Goal: Task Accomplishment & Management: Manage account settings

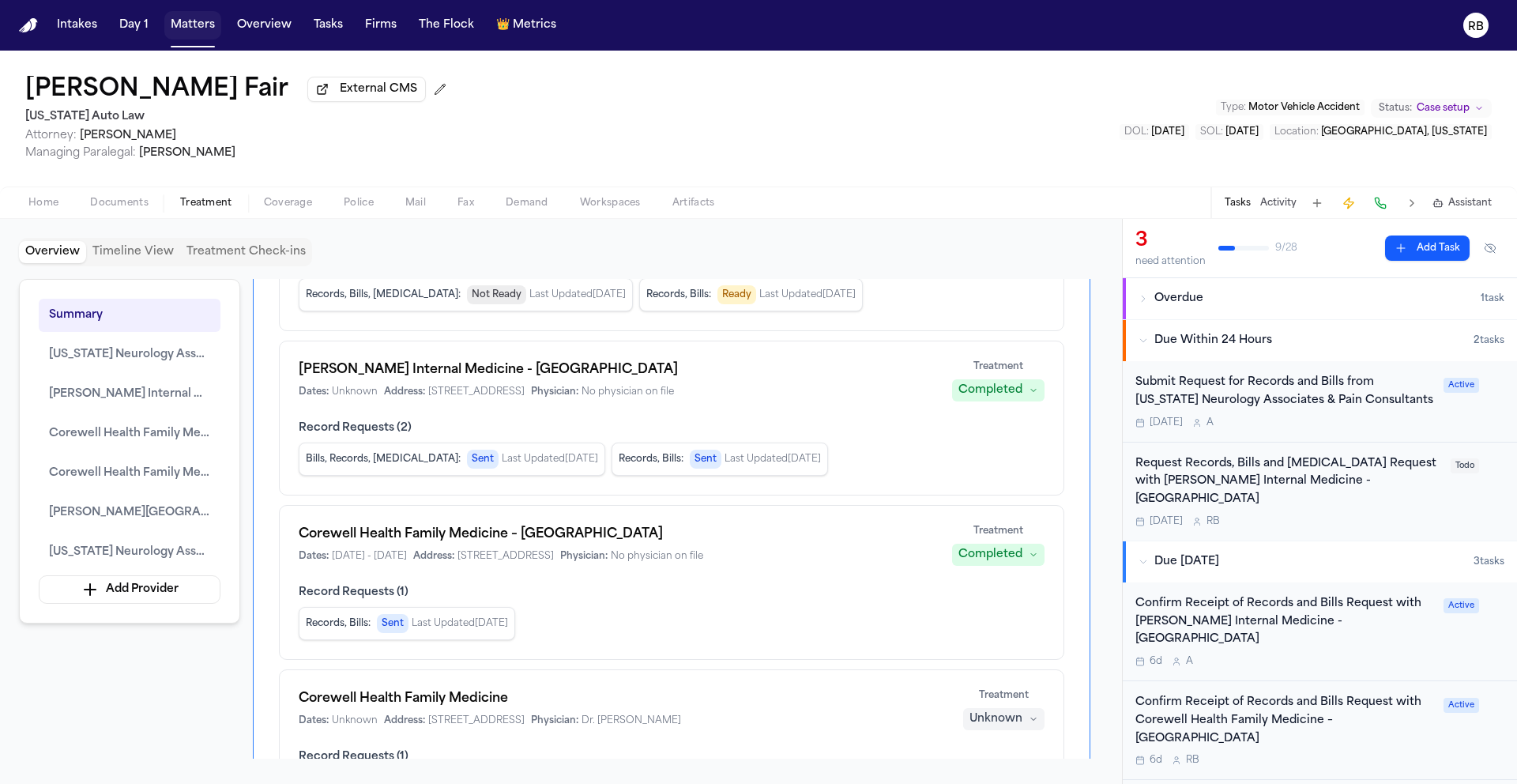
scroll to position [214, 0]
click at [1468, 505] on div "Request Records, Bills and Radiology Request with Henry Ford Internal Medicine …" at bounding box center [1320, 491] width 369 height 73
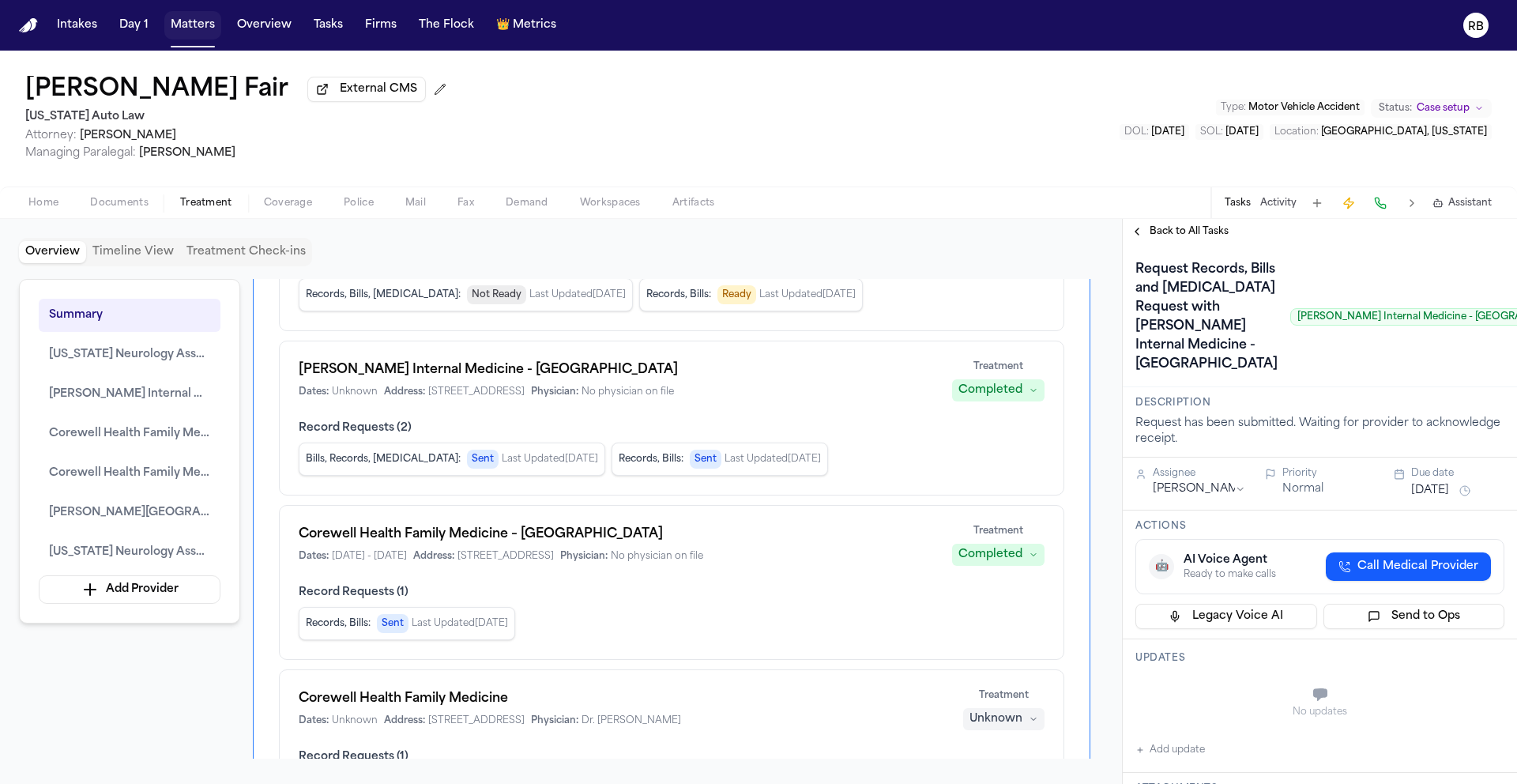
click at [1288, 377] on div "Request Records, Bills and Radiology Request with Henry Ford Internal Medicine …" at bounding box center [1361, 317] width 452 height 120
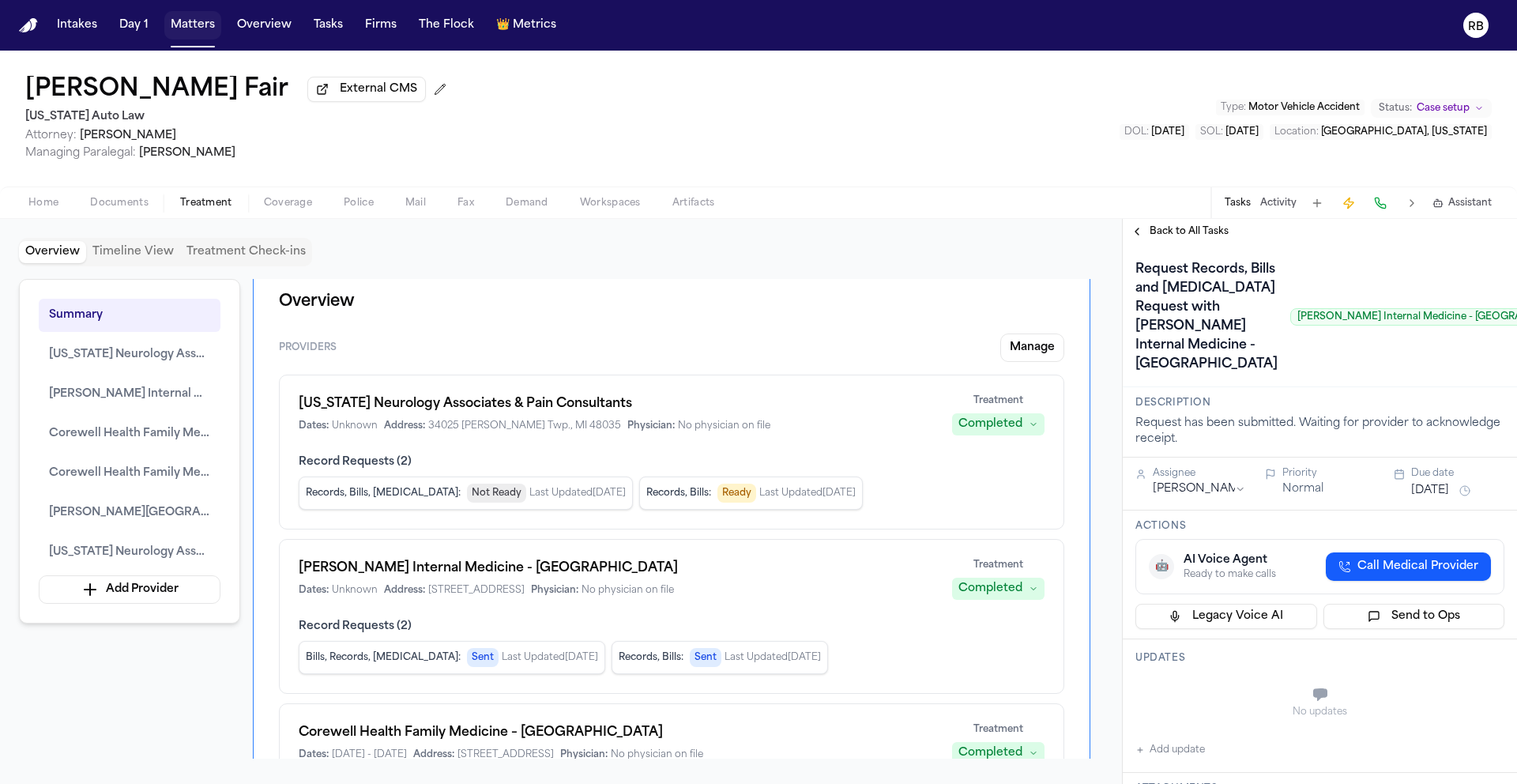
scroll to position [13, 0]
drag, startPoint x: 300, startPoint y: 576, endPoint x: 613, endPoint y: 583, distance: 313.1
click at [613, 583] on div "Henry Ford Internal Medicine - Sterling Heights Dates: Unknown Address: 3500 15…" at bounding box center [615, 580] width 634 height 38
copy h1 "Henry Ford Internal Medicine - Sterling Heights"
click at [146, 514] on span "Henry Ford Medical Center – Sterling Heights" at bounding box center [129, 513] width 161 height 19
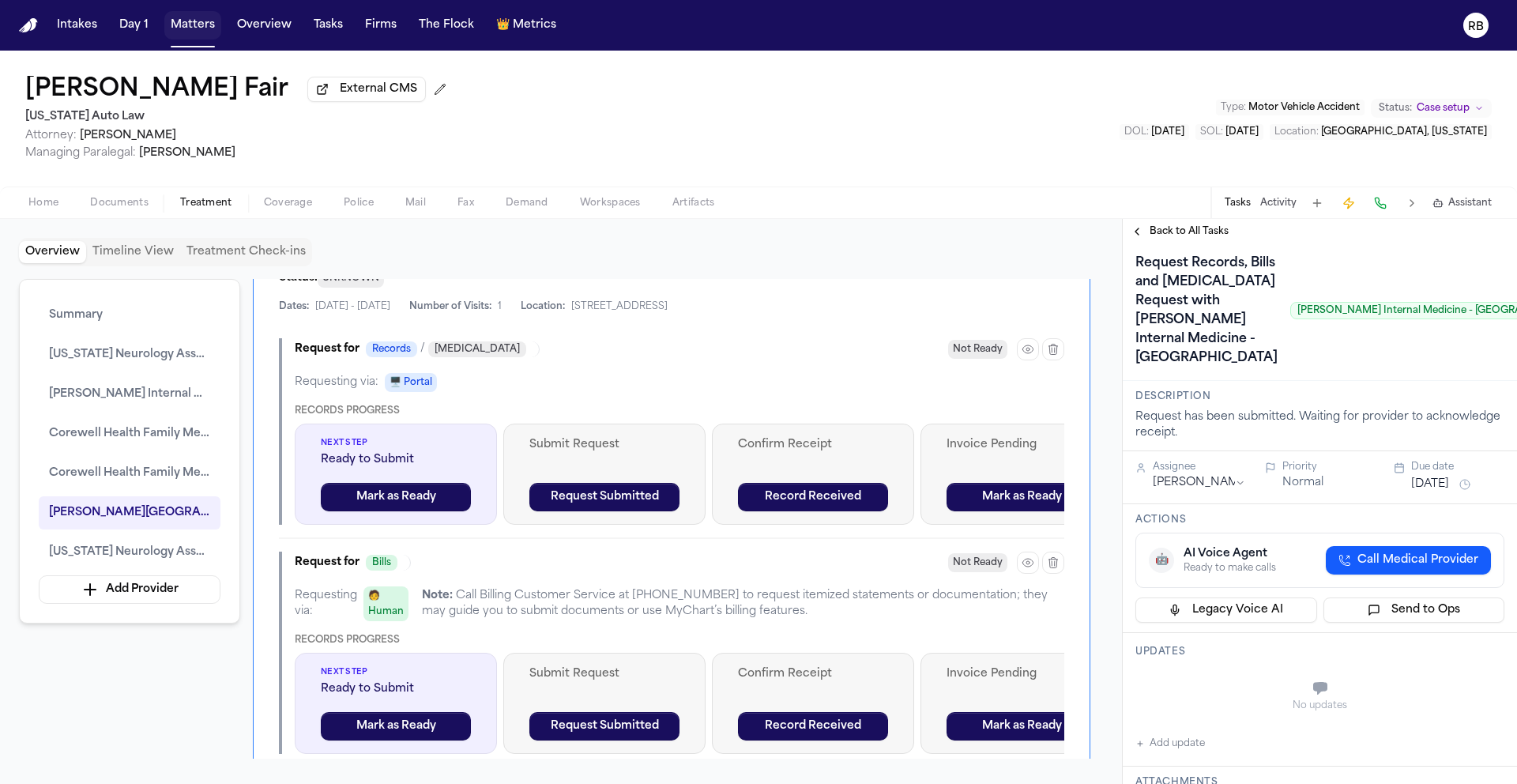
scroll to position [0, 0]
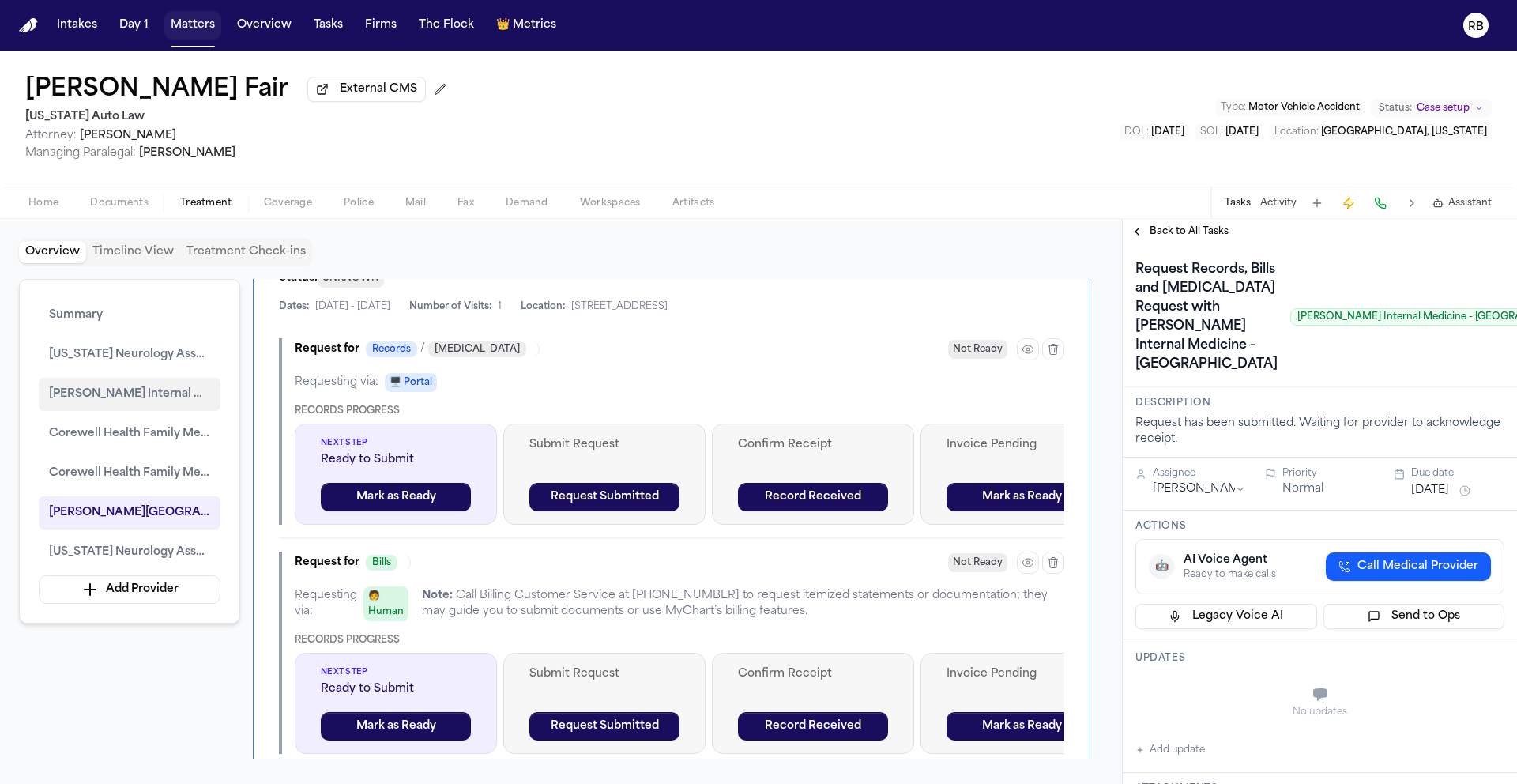
click at [157, 390] on span "Henry Ford Internal Medicine - Sterling Heights" at bounding box center [129, 394] width 161 height 19
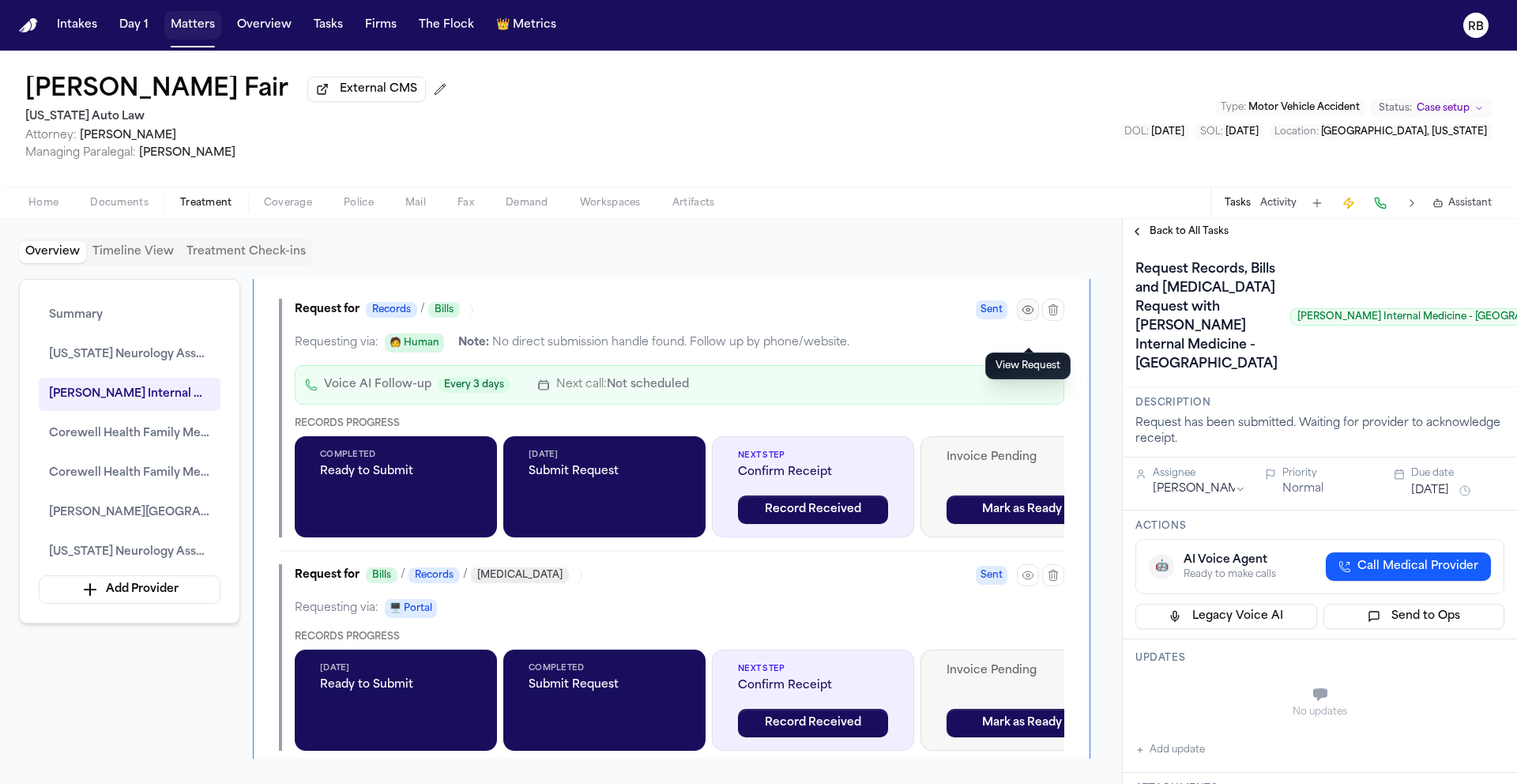
click at [1034, 316] on icon "button" at bounding box center [1027, 309] width 12 height 12
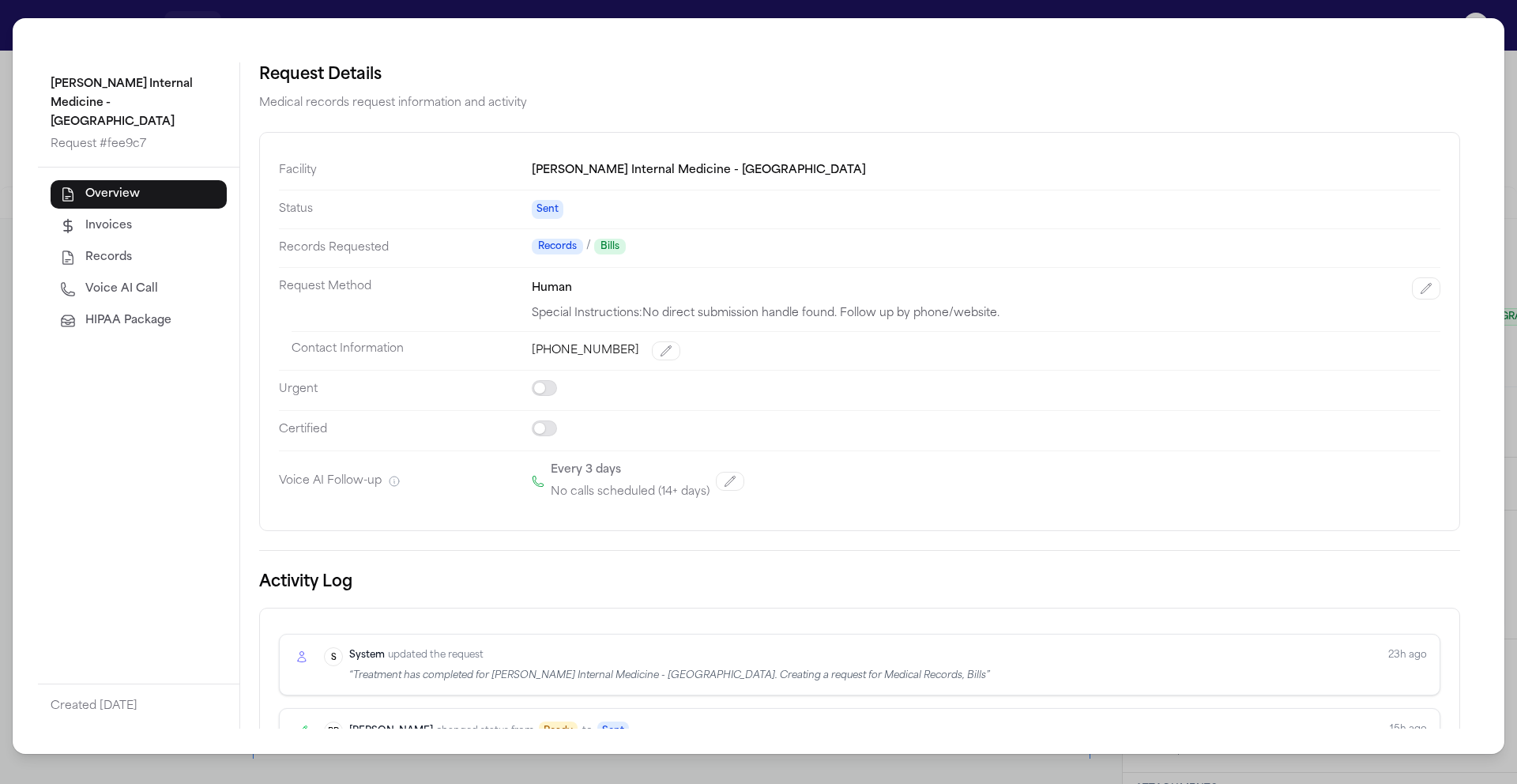
click at [8, 55] on div "Henry Ford Internal Medicine - Sterling Heights Request # fee9c7 Overview Invoi…" at bounding box center [758, 392] width 1517 height 784
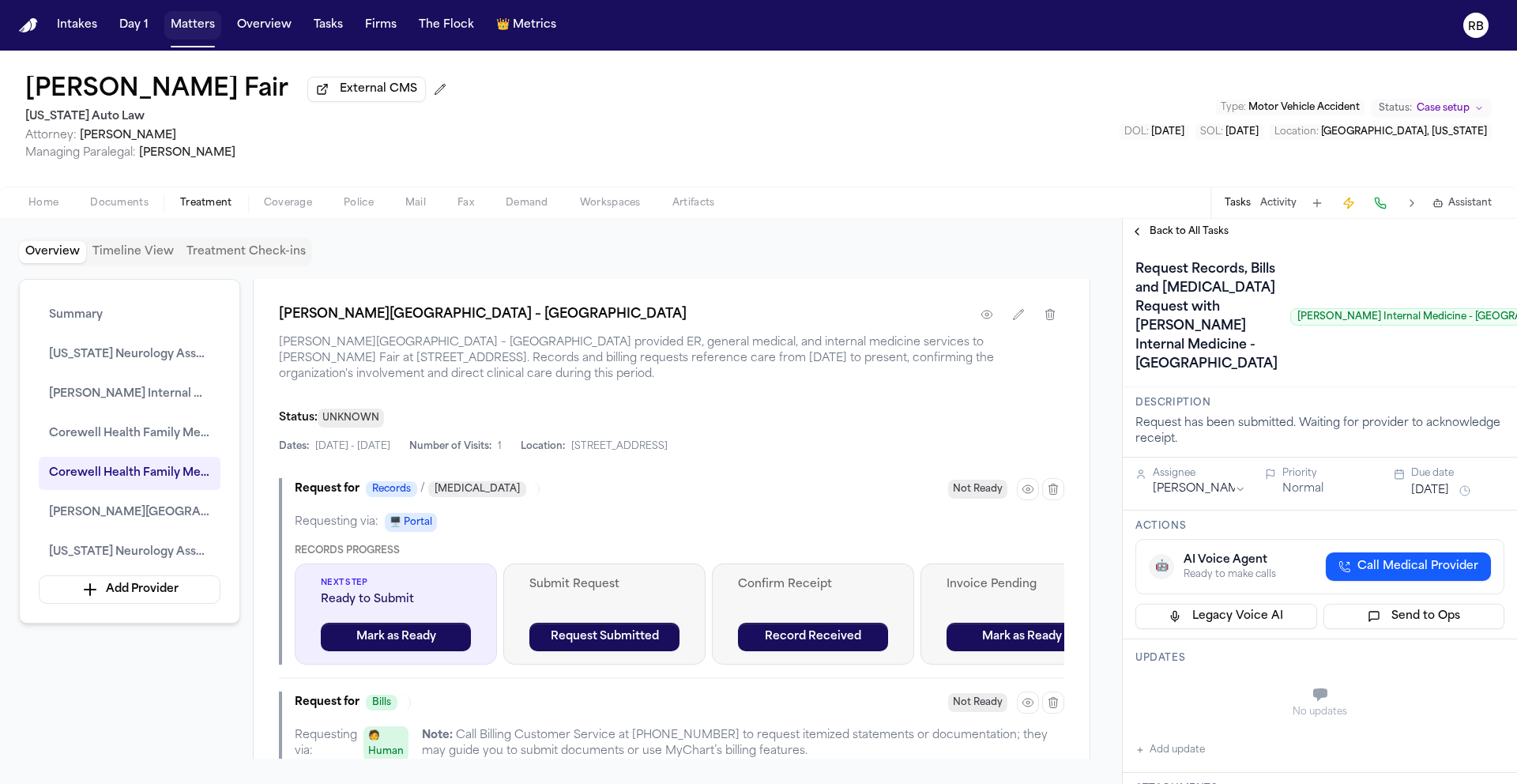
scroll to position [3738, 0]
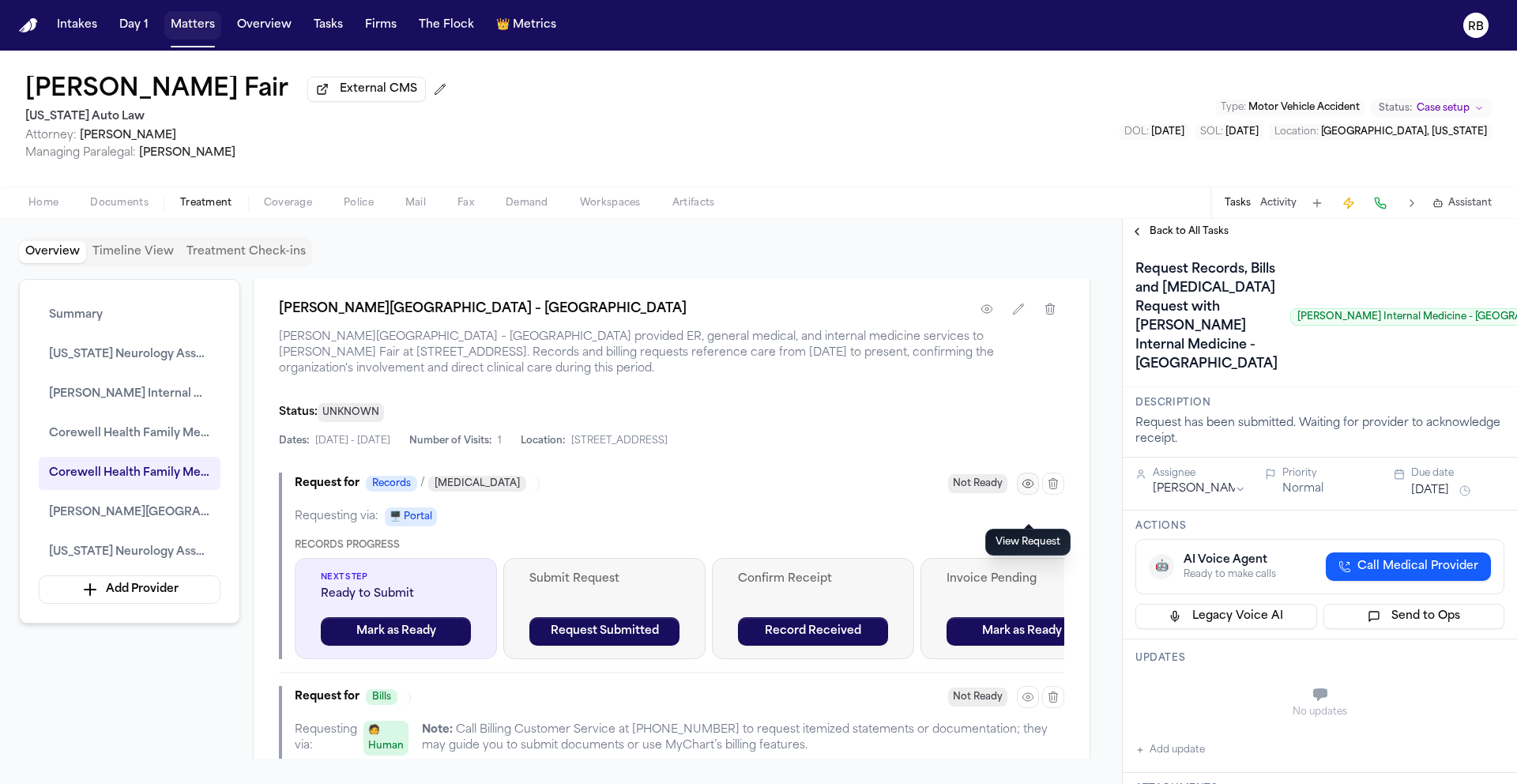
click at [1030, 490] on icon "button" at bounding box center [1027, 483] width 12 height 12
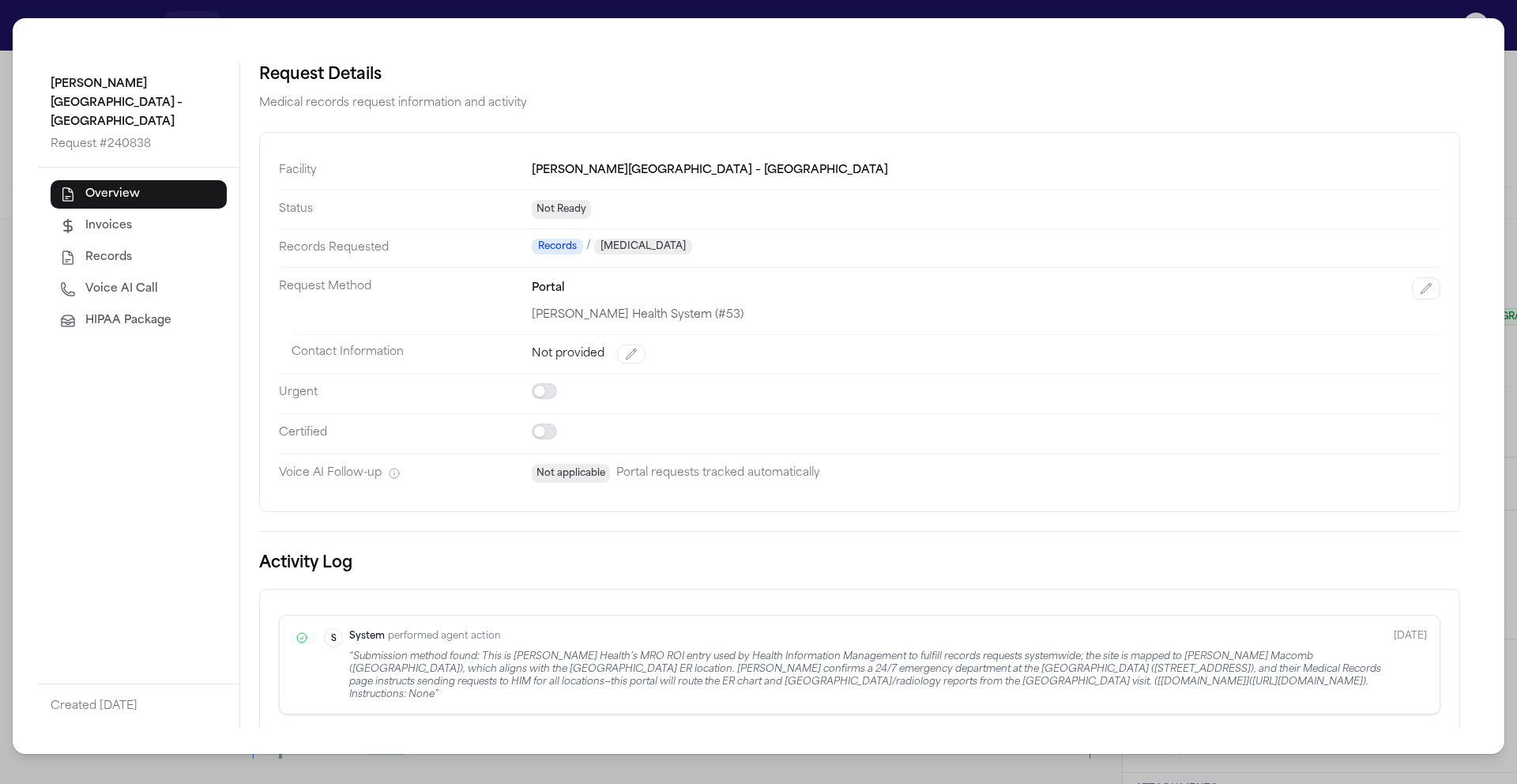
click at [7, 171] on div "Henry Ford Medical Center – Sterling Heights Request # 240838 Overview Invoices…" at bounding box center [758, 392] width 1517 height 784
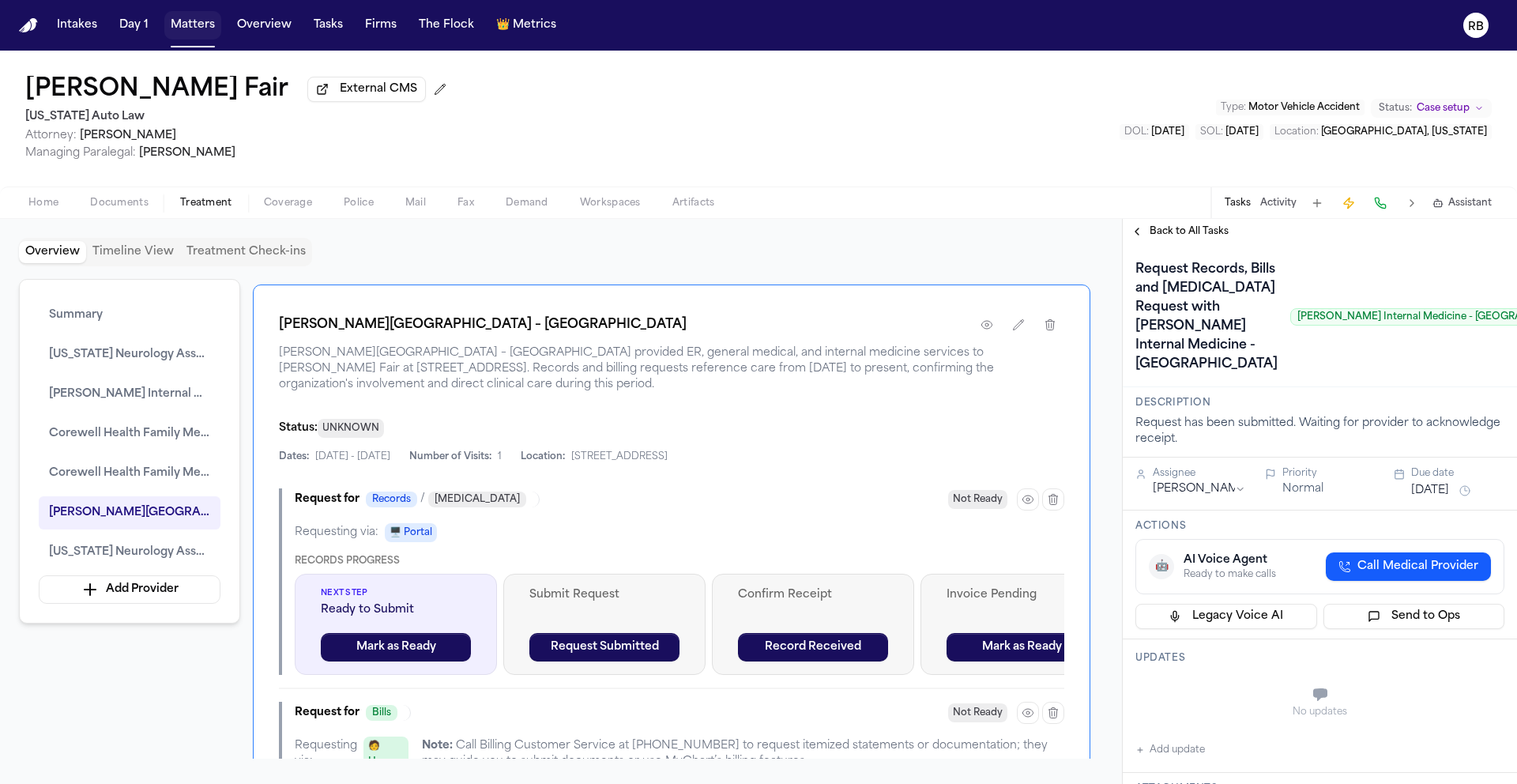
scroll to position [3719, 0]
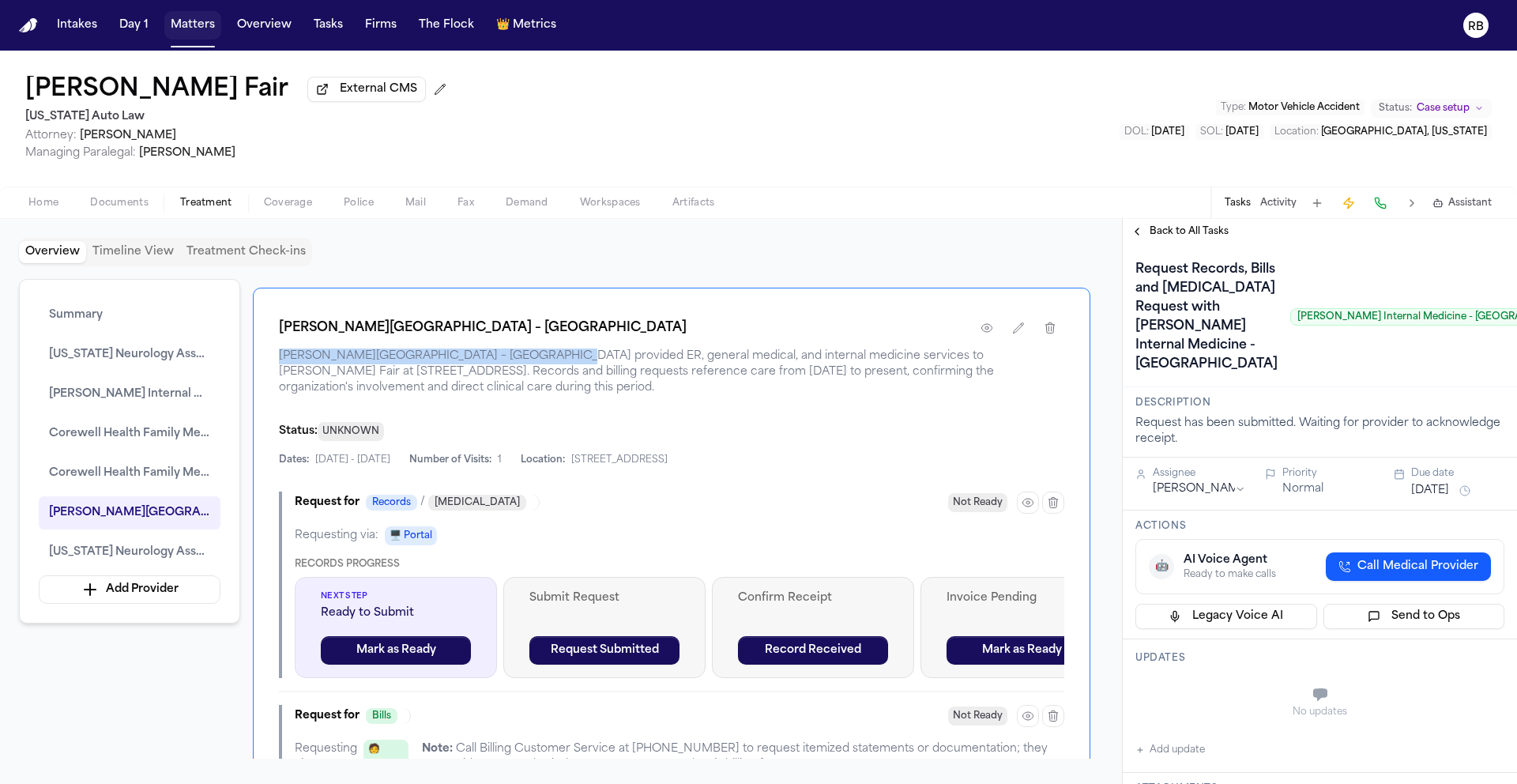
drag, startPoint x: 531, startPoint y: 381, endPoint x: 305, endPoint y: 379, distance: 226.0
click at [275, 379] on div "Henry Ford Medical Center – Sterling Heights Henry Ford Medical Center – Sterli…" at bounding box center [672, 651] width 838 height 726
copy span "Henry Ford Medical Center – Sterling Heights"
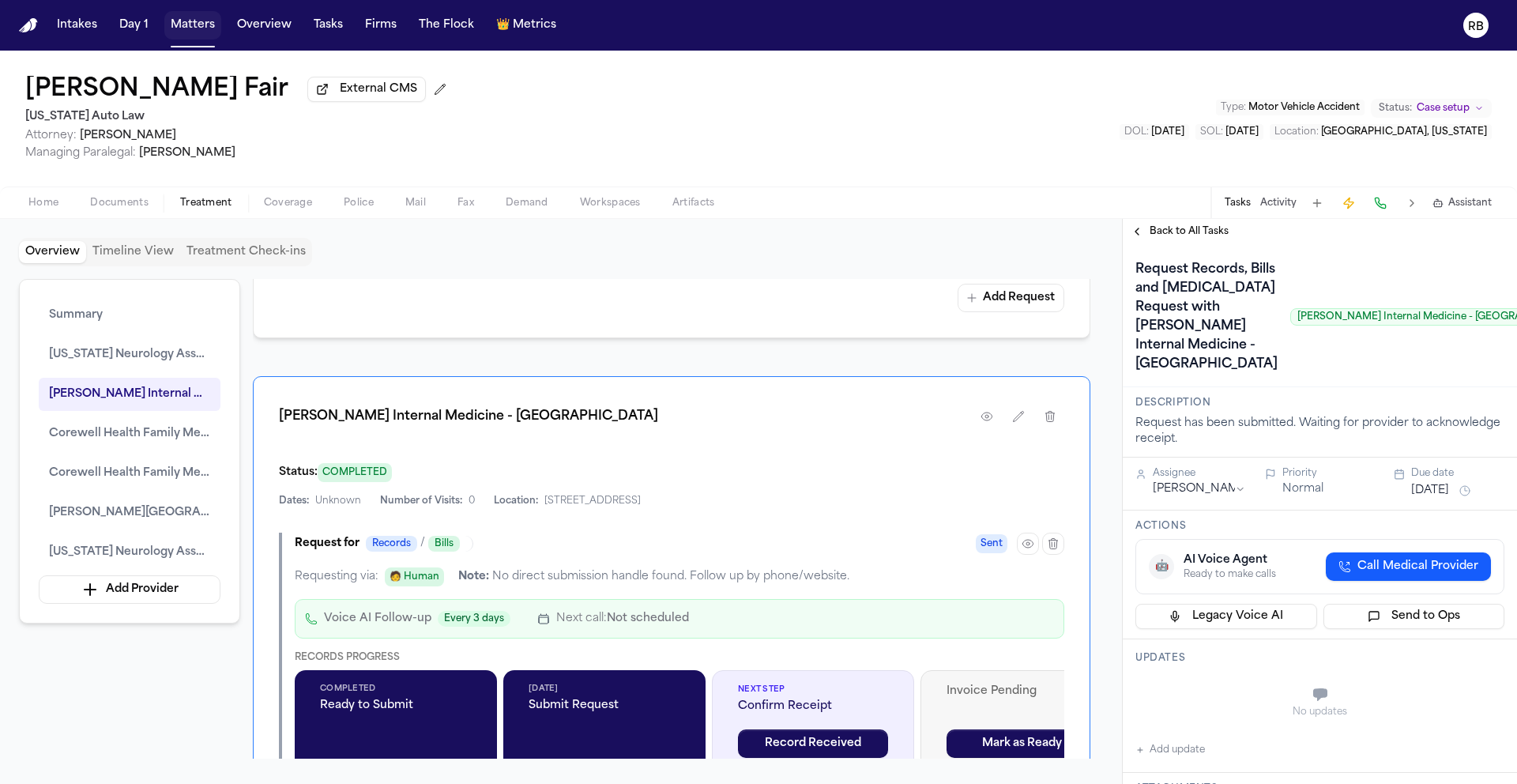
scroll to position [1845, 0]
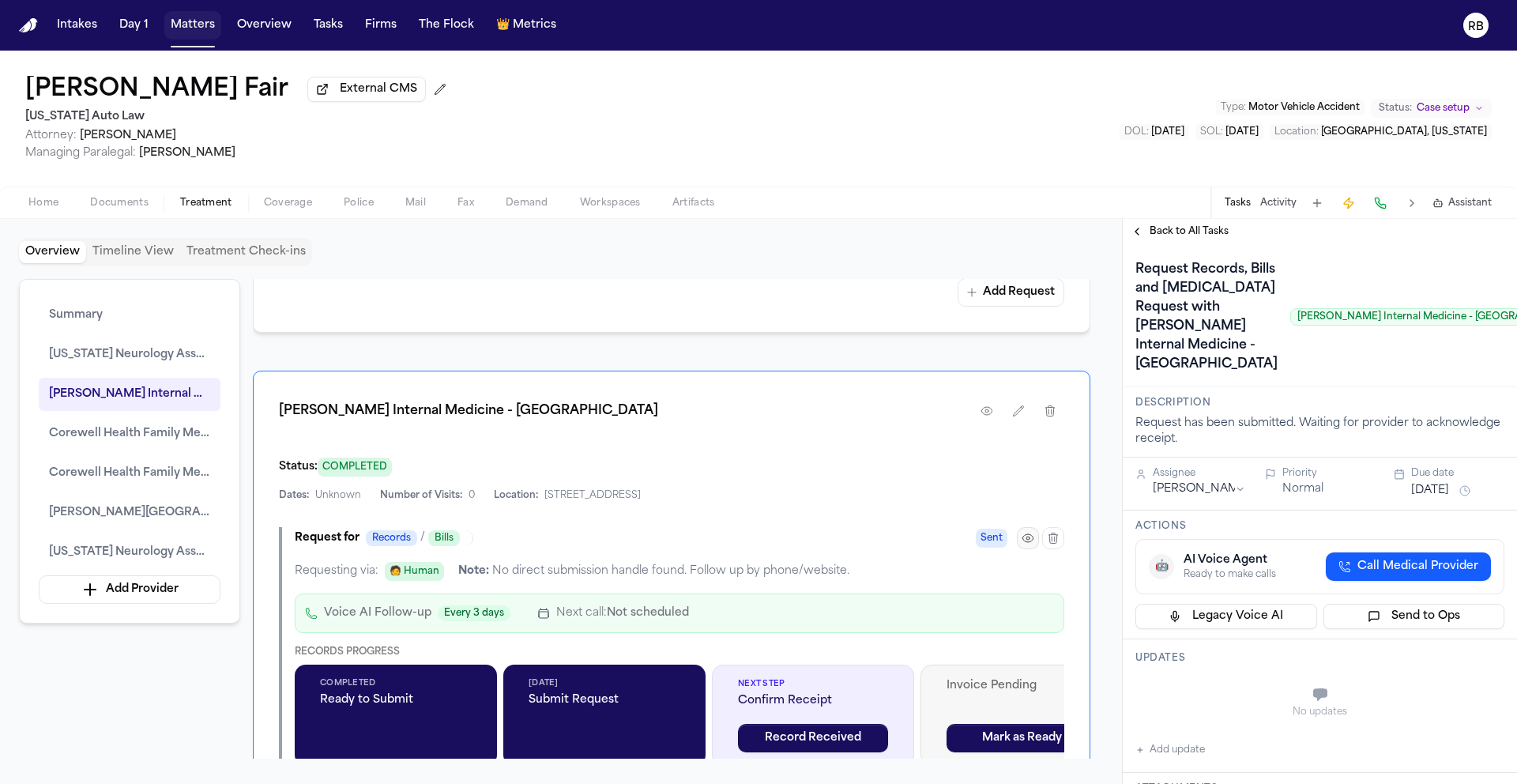
click at [1031, 544] on icon "button" at bounding box center [1027, 538] width 12 height 12
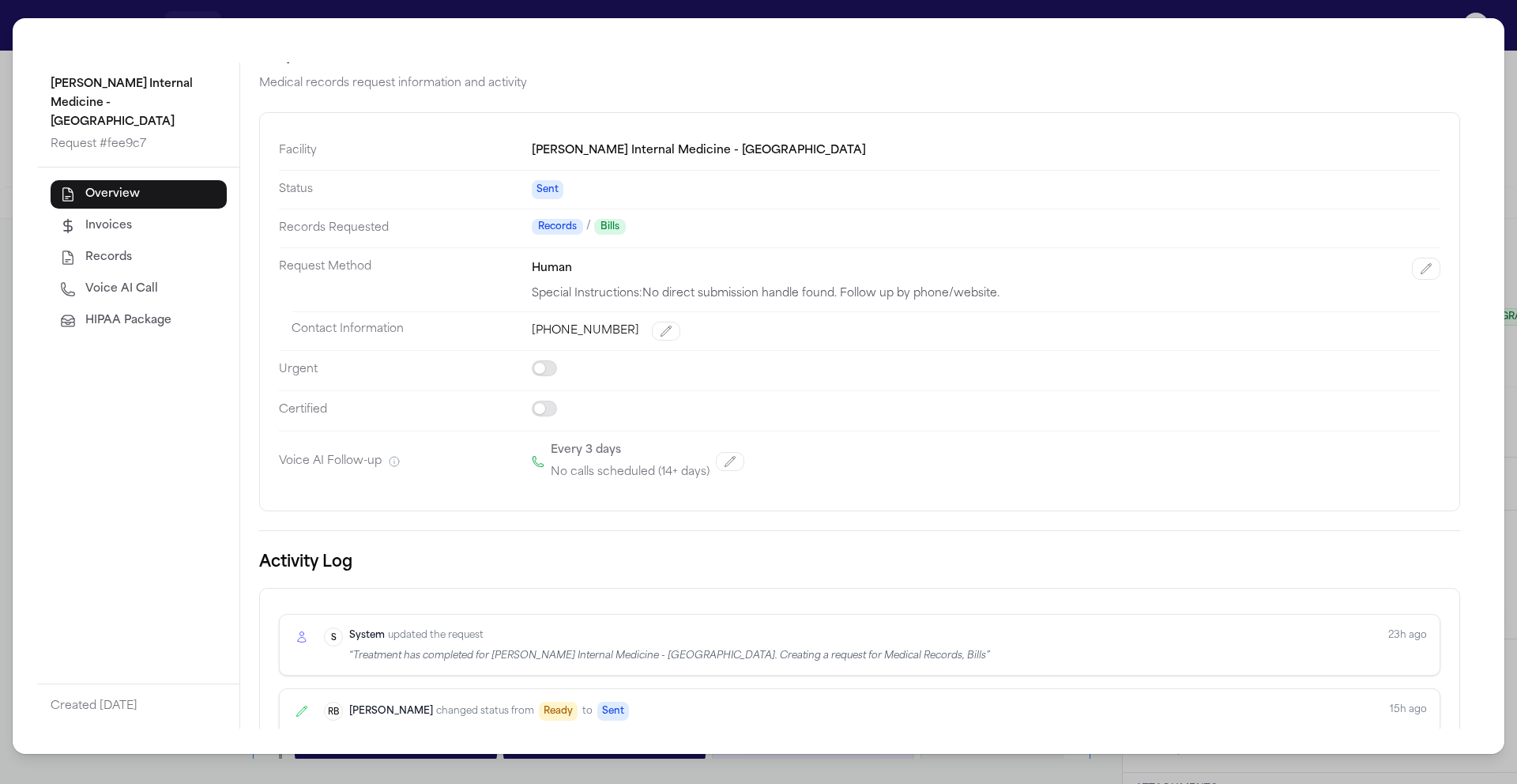
scroll to position [0, 0]
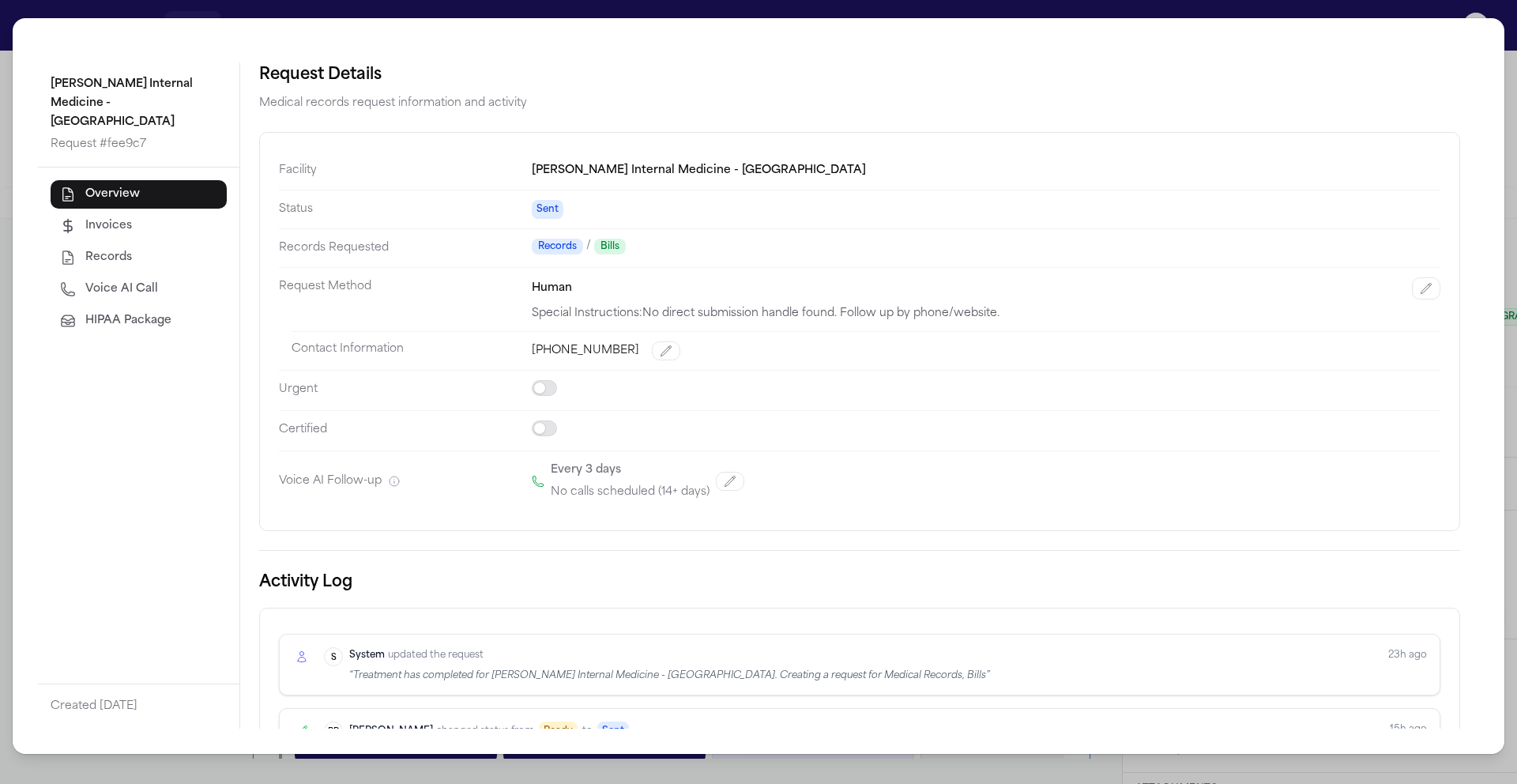
click at [7, 86] on div "Henry Ford Internal Medicine - Sterling Heights Request # fee9c7 Overview Invoi…" at bounding box center [758, 392] width 1517 height 784
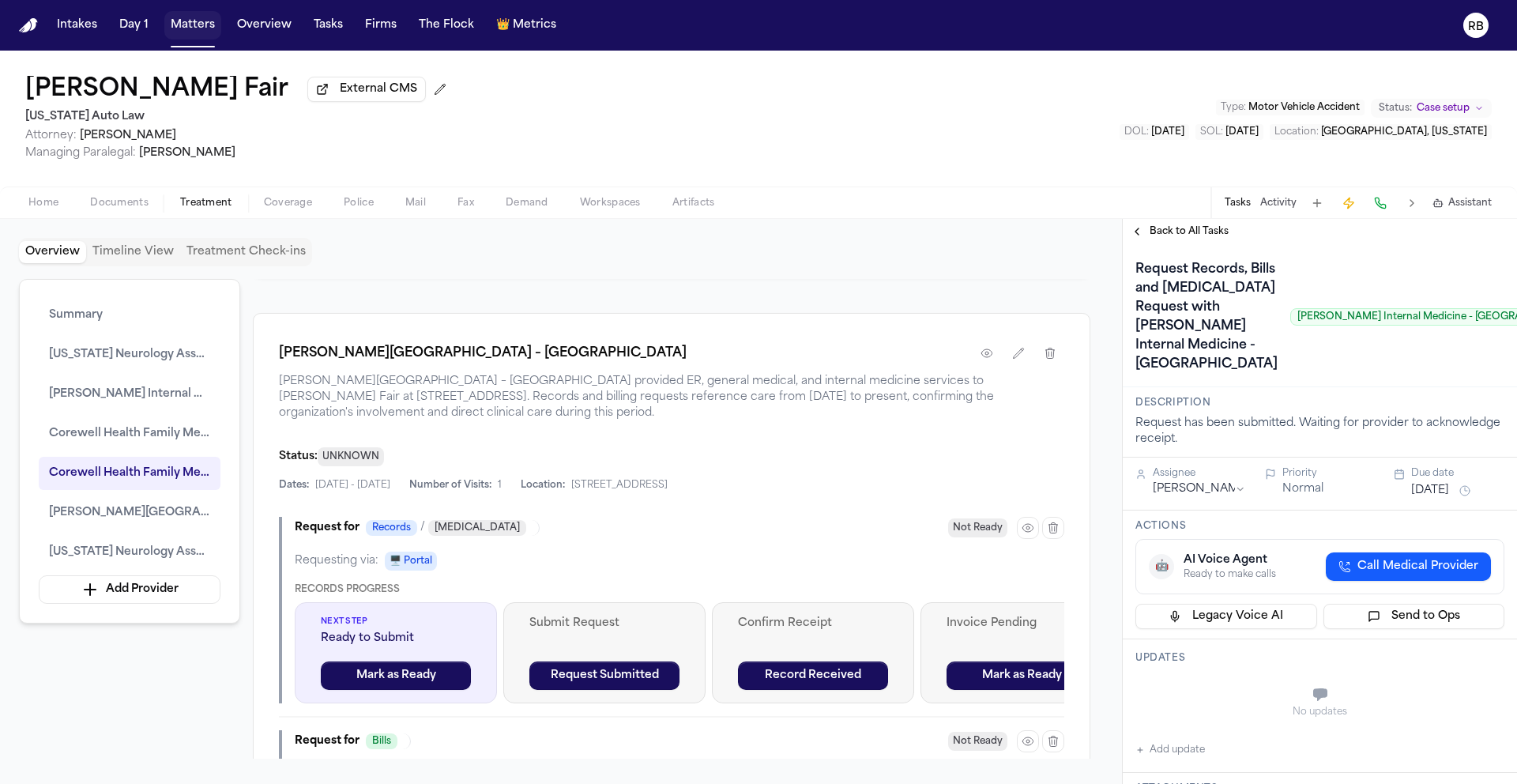
scroll to position [3769, 0]
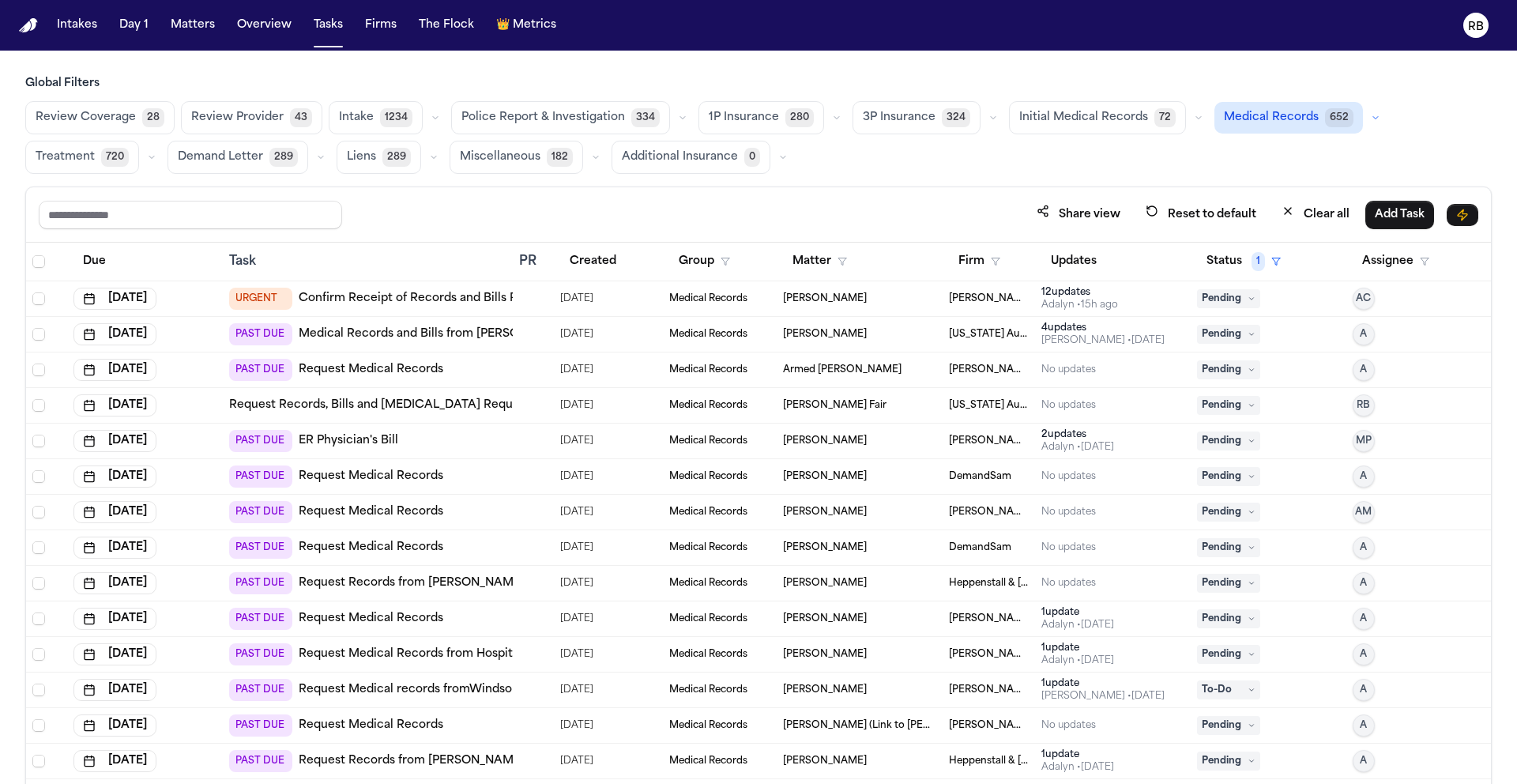
click at [1513, 304] on div "Global Filters Review Coverage 28 Review Provider 43 Intake 1234 Police Report …" at bounding box center [758, 465] width 1517 height 777
click at [972, 256] on button "Firm" at bounding box center [979, 261] width 61 height 28
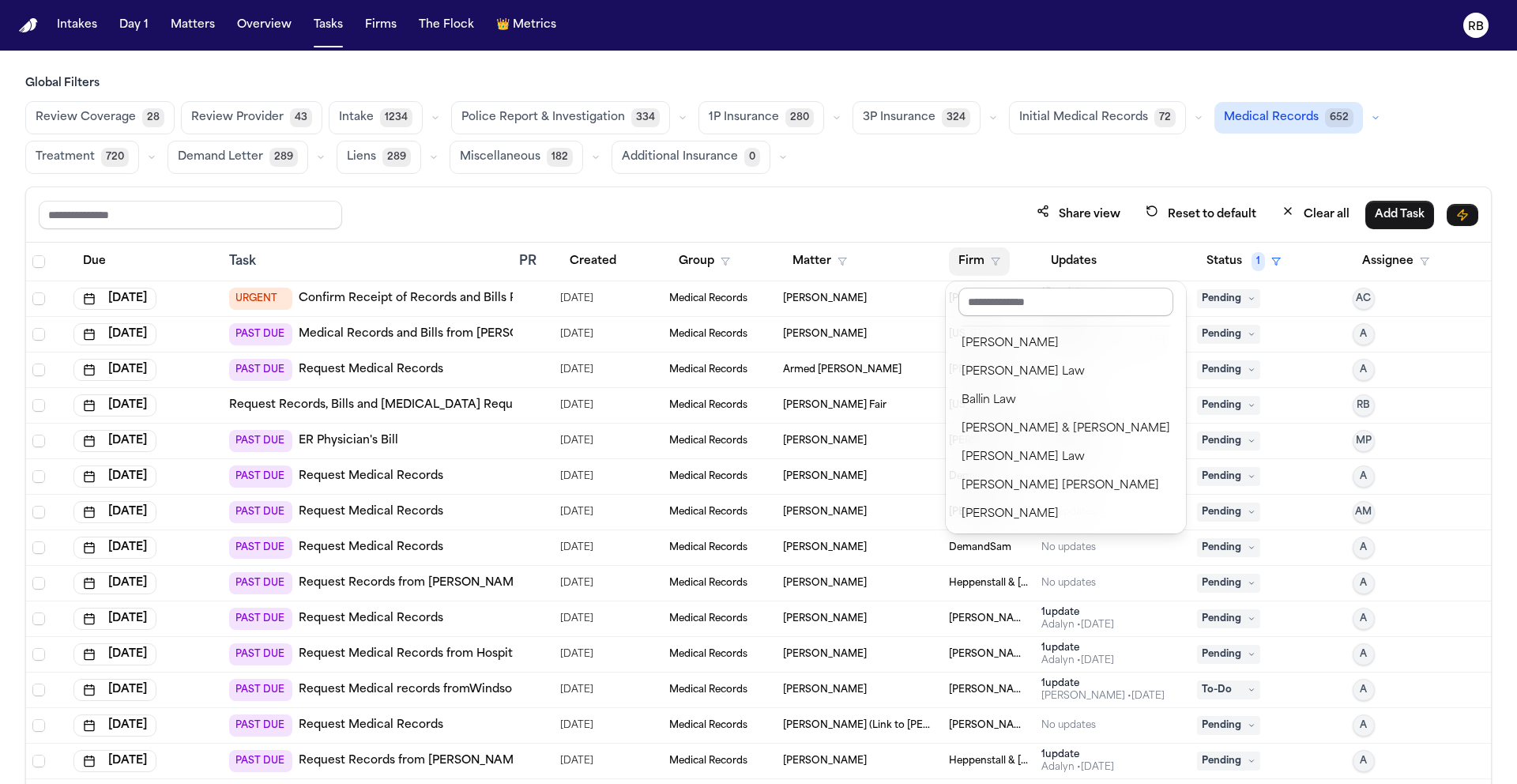
click at [1028, 304] on input "text" at bounding box center [1066, 302] width 215 height 28
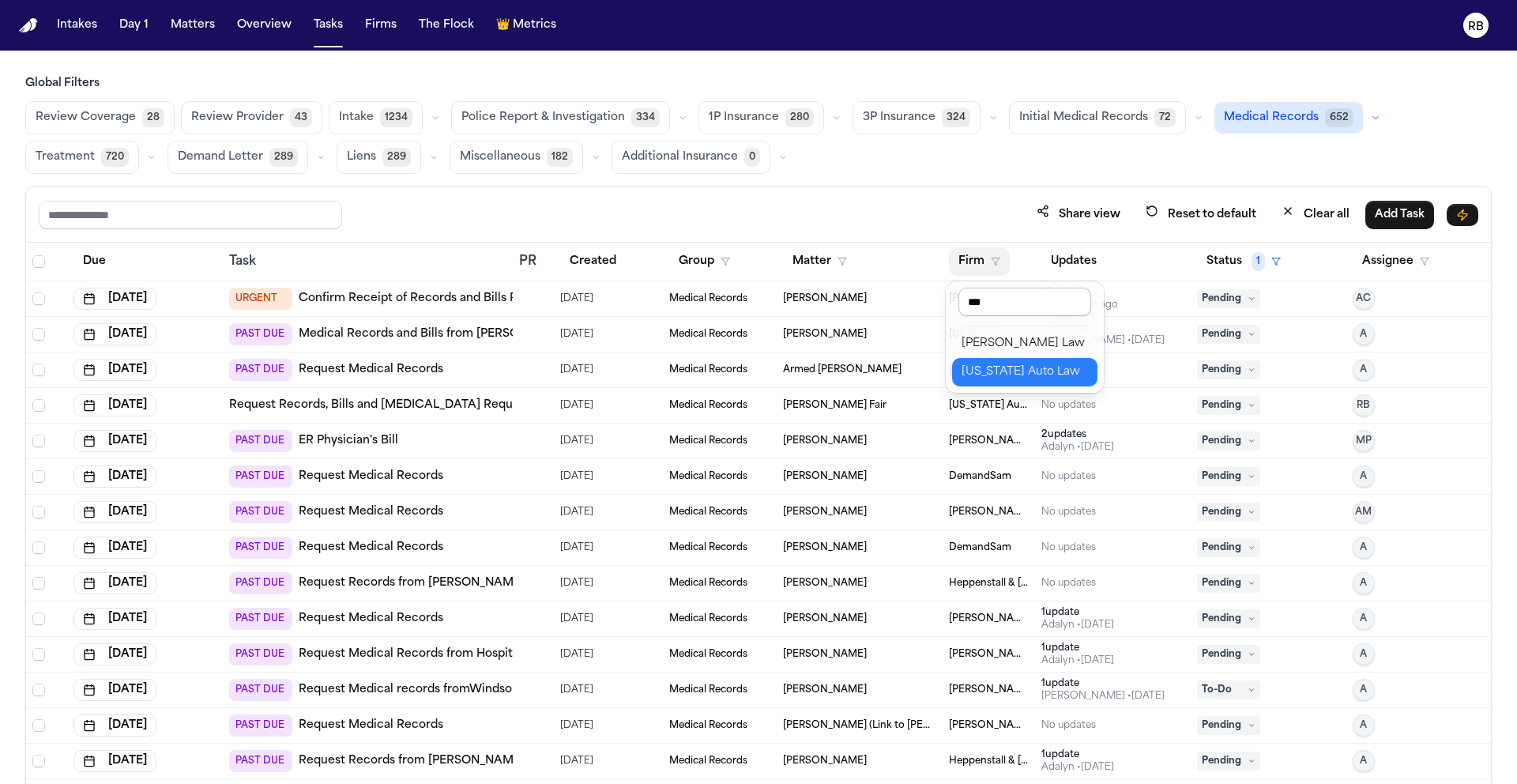
type input "****"
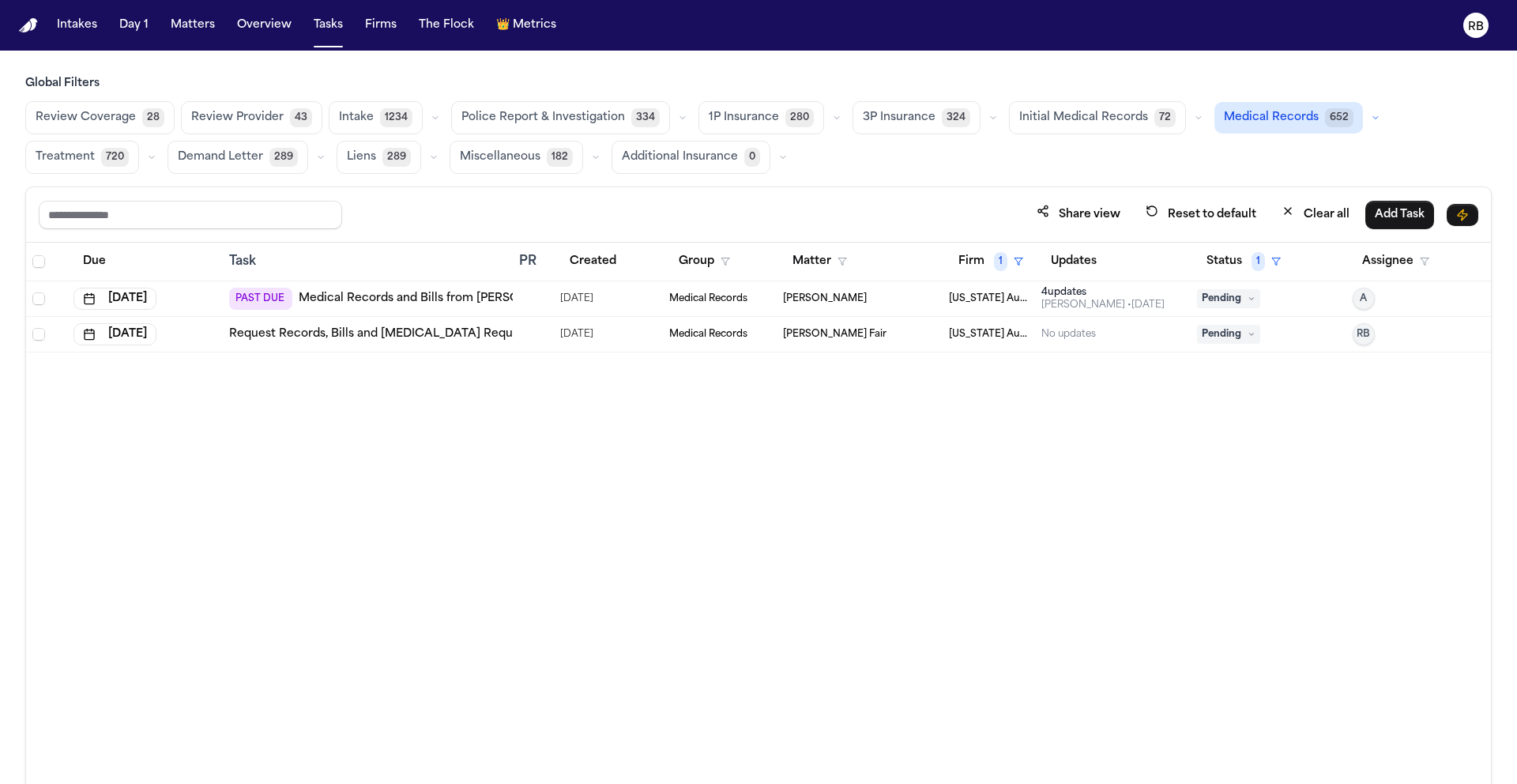
click at [535, 302] on div at bounding box center [534, 299] width 28 height 12
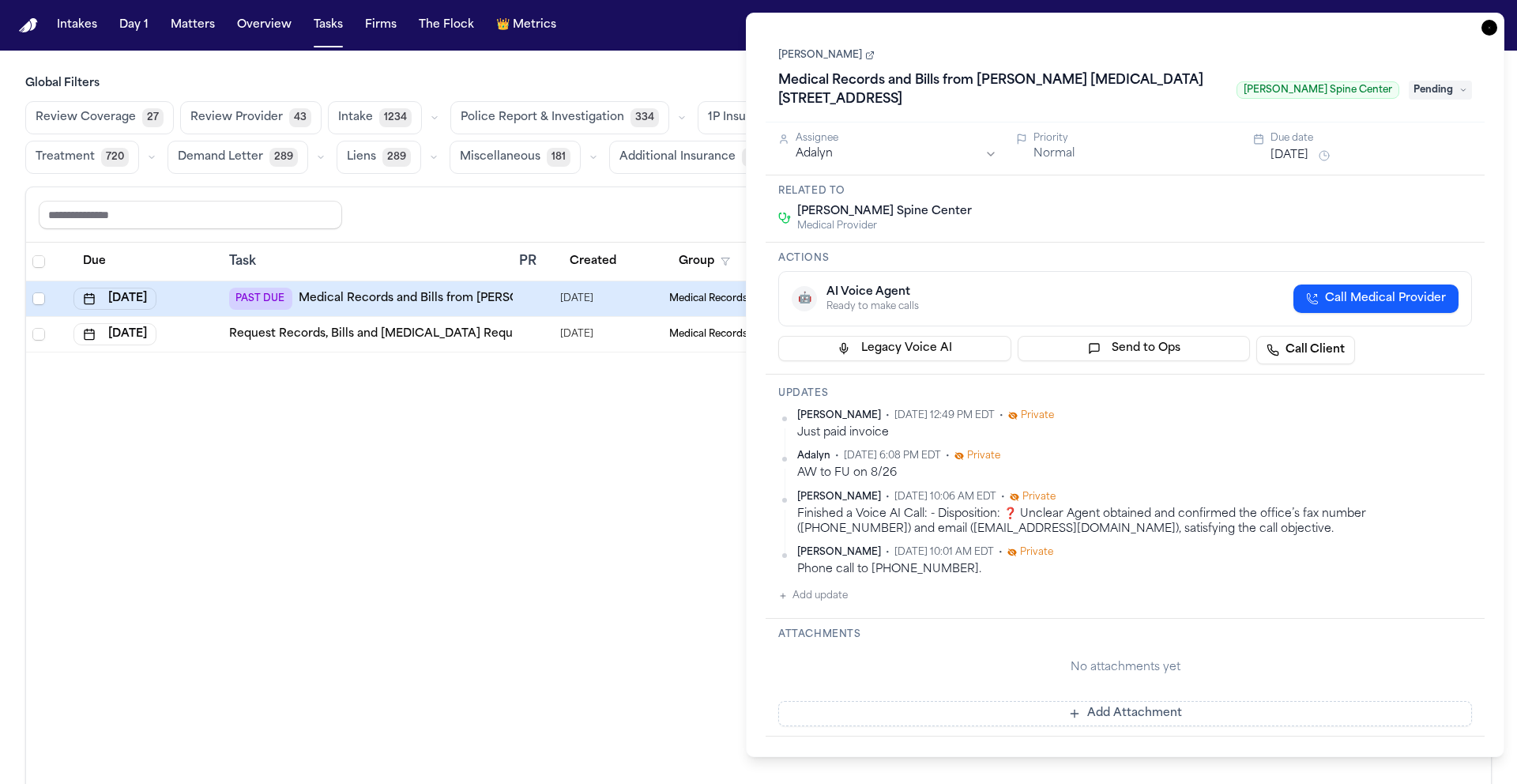
click at [1133, 414] on div "Daniela Uribe • Sep 29, 2025 12:49 PM EDT • Private" at bounding box center [1135, 415] width 675 height 12
click at [843, 56] on link "Dwayne Gaynor" at bounding box center [826, 55] width 97 height 12
click at [829, 603] on button "Add update" at bounding box center [813, 595] width 69 height 19
click at [860, 605] on textarea "Add your update" at bounding box center [1135, 609] width 663 height 31
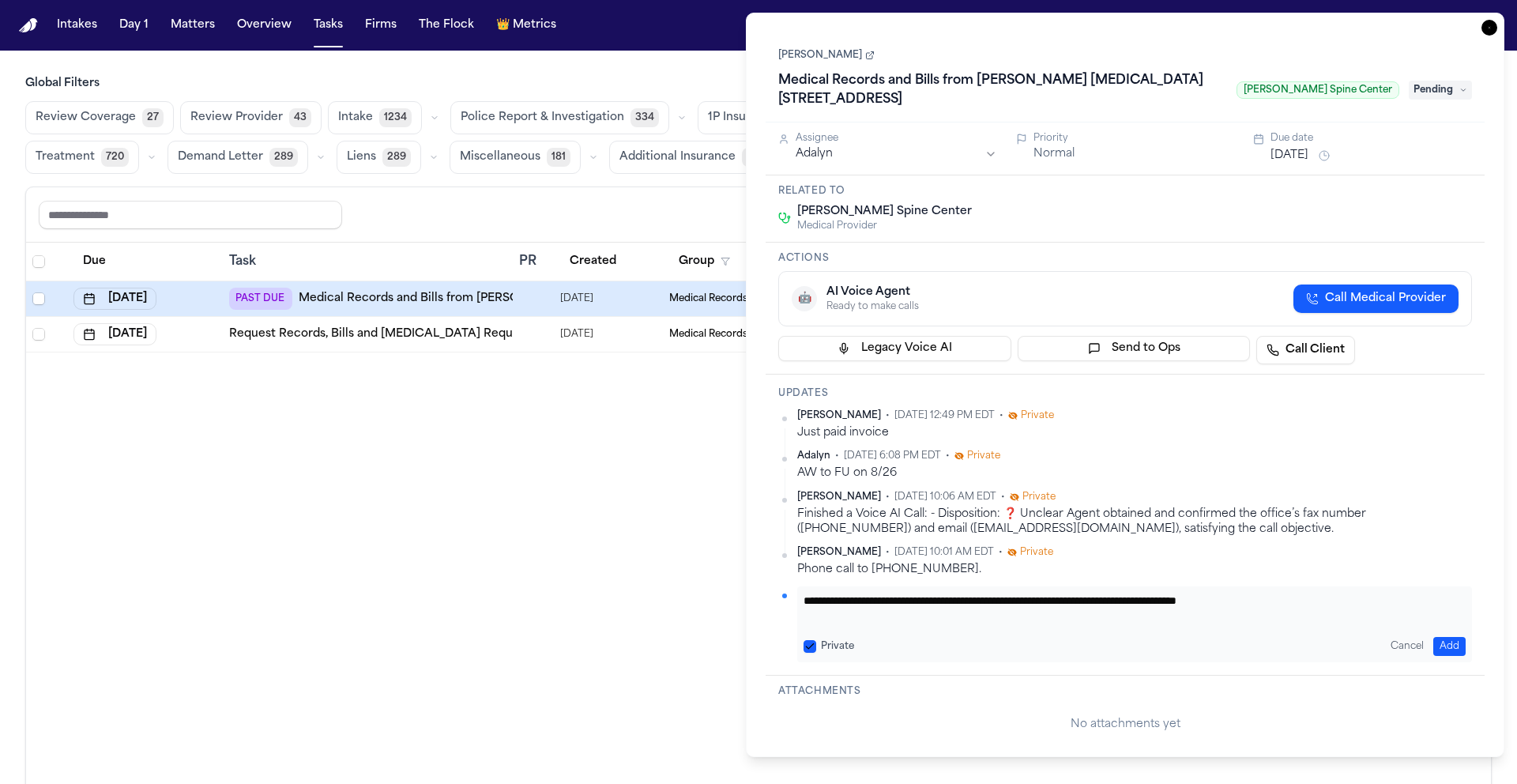
type textarea "**********"
click at [1448, 647] on button "Add" at bounding box center [1449, 646] width 32 height 19
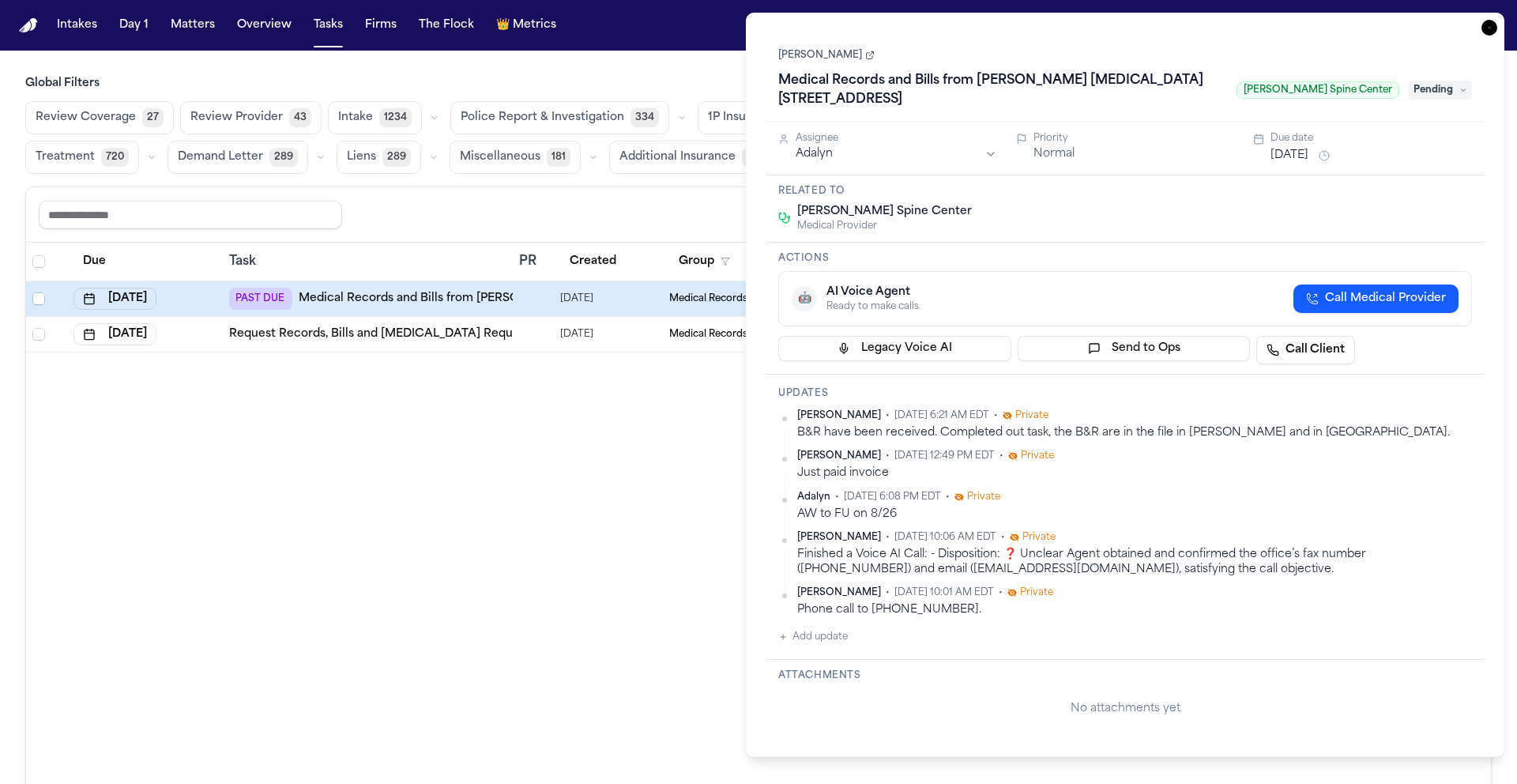
click at [990, 148] on html "Intakes Day 1 Matters Overview Tasks Firms The Flock 👑 Metrics RB Global Filter…" at bounding box center [758, 392] width 1517 height 784
click at [1438, 94] on span "Pending" at bounding box center [1441, 89] width 63 height 19
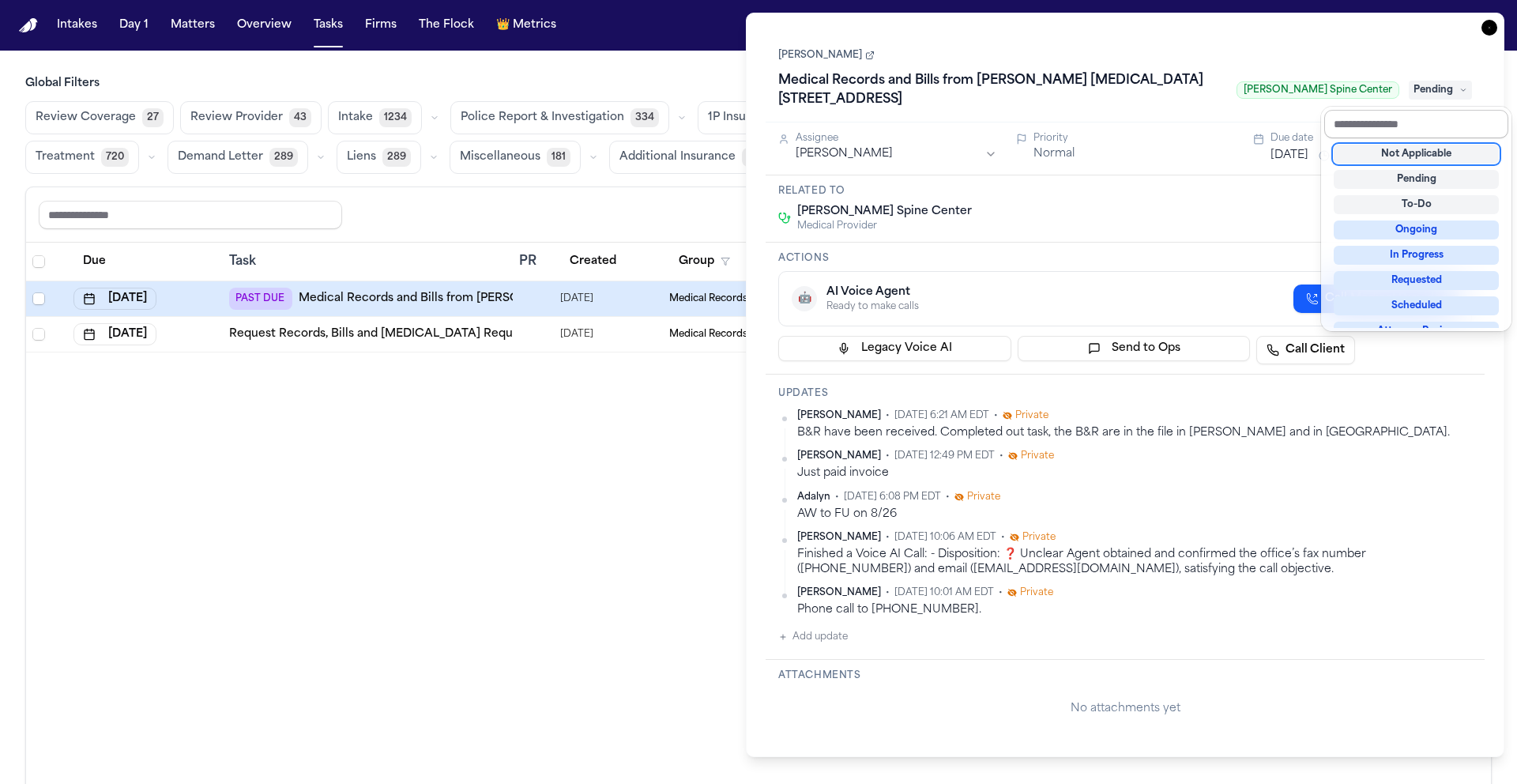
click at [1436, 117] on input "text" at bounding box center [1416, 124] width 184 height 28
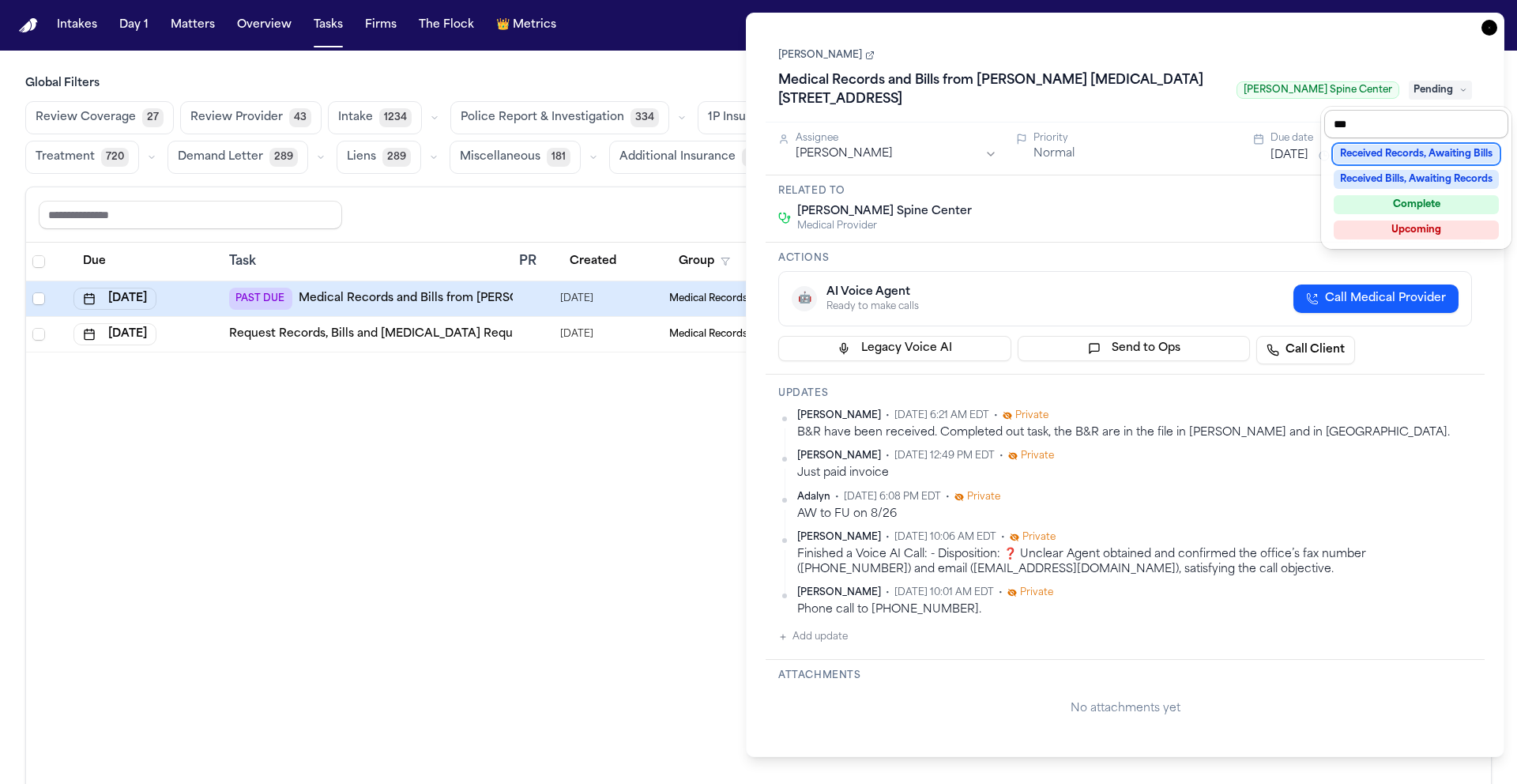
type input "****"
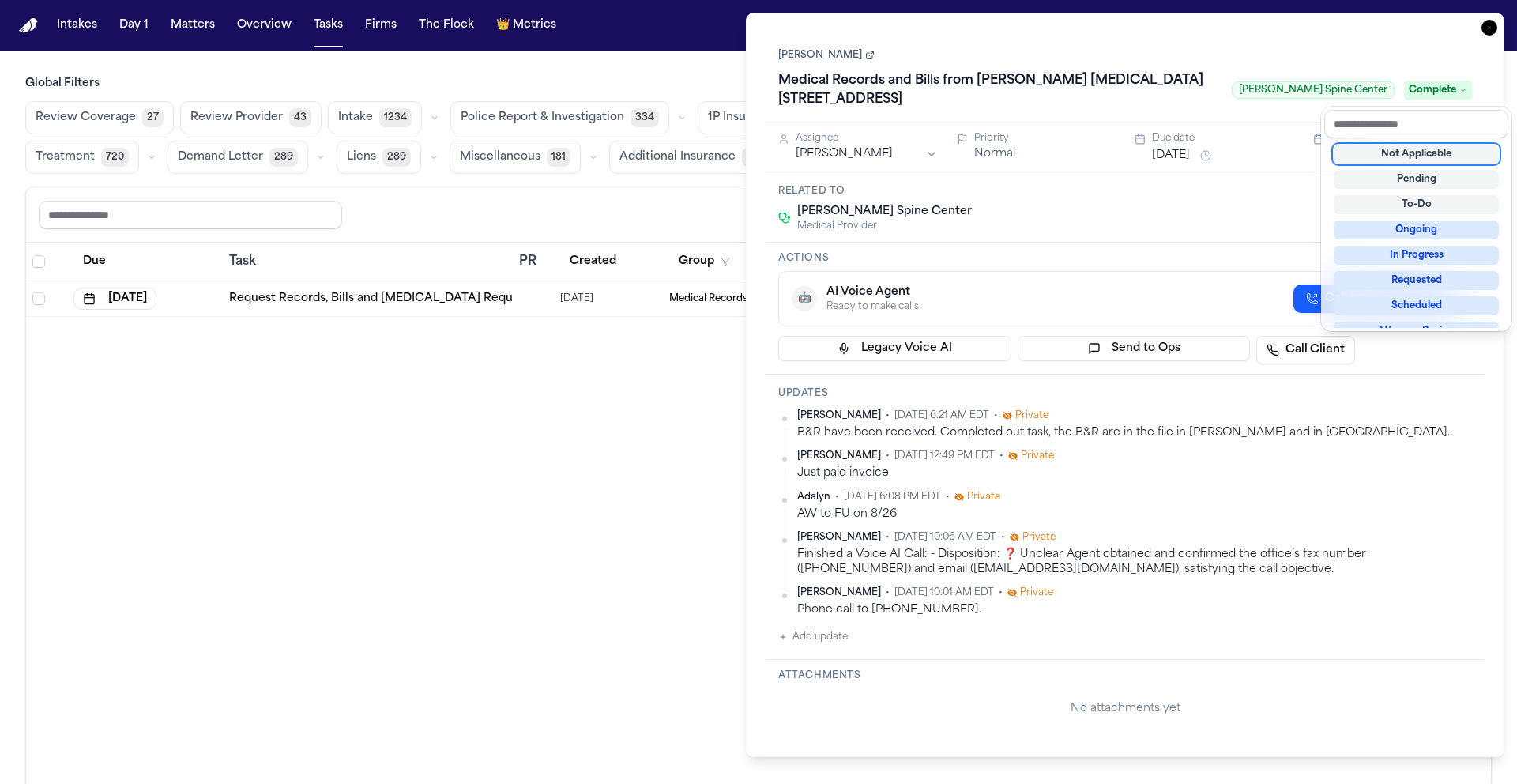
click at [1484, 26] on div "Task Details Dwayne Gaynor Medical Records and Bills from Ruffini Chiropractic …" at bounding box center [1125, 385] width 758 height 744
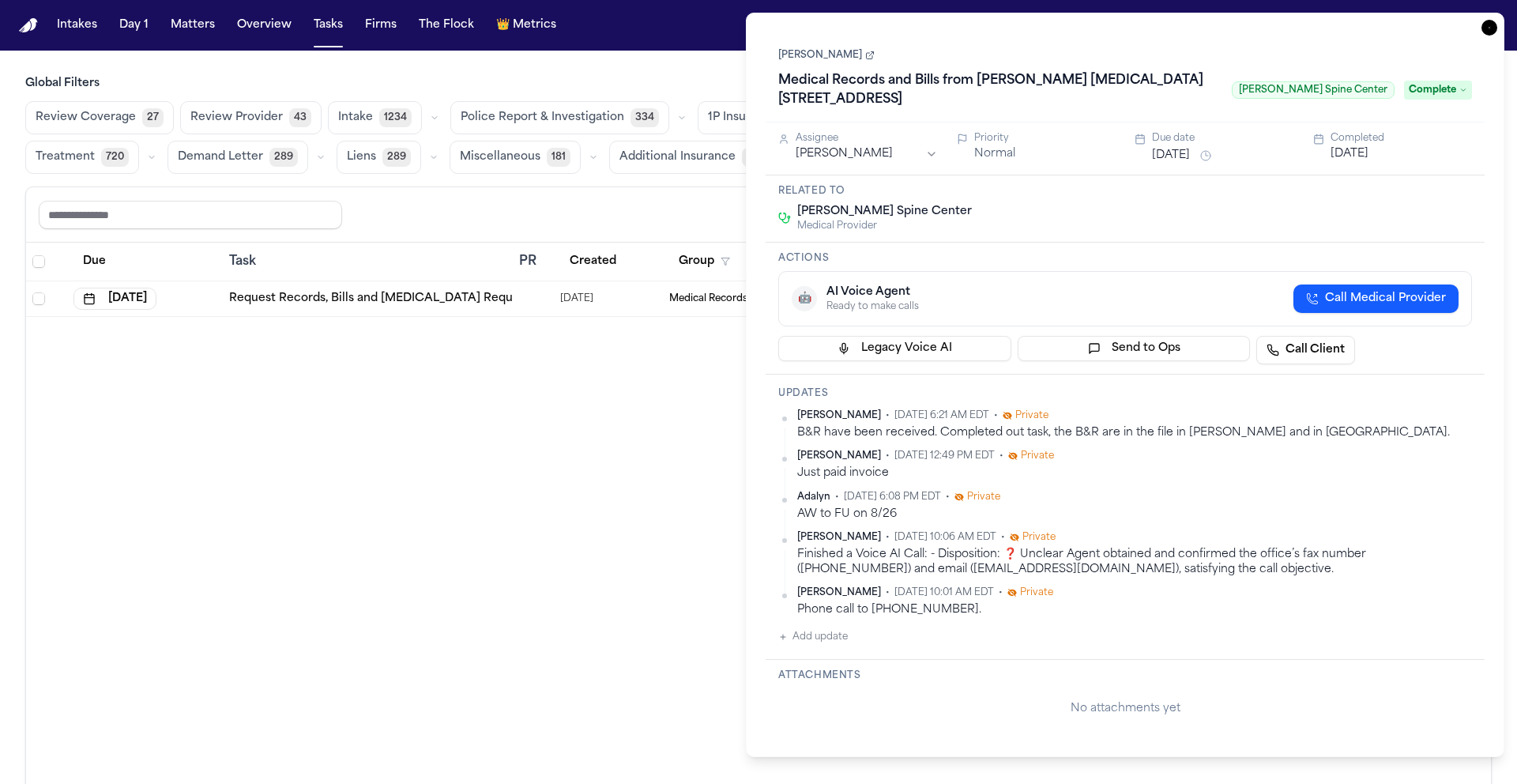
click at [1488, 28] on icon "button" at bounding box center [1489, 27] width 16 height 16
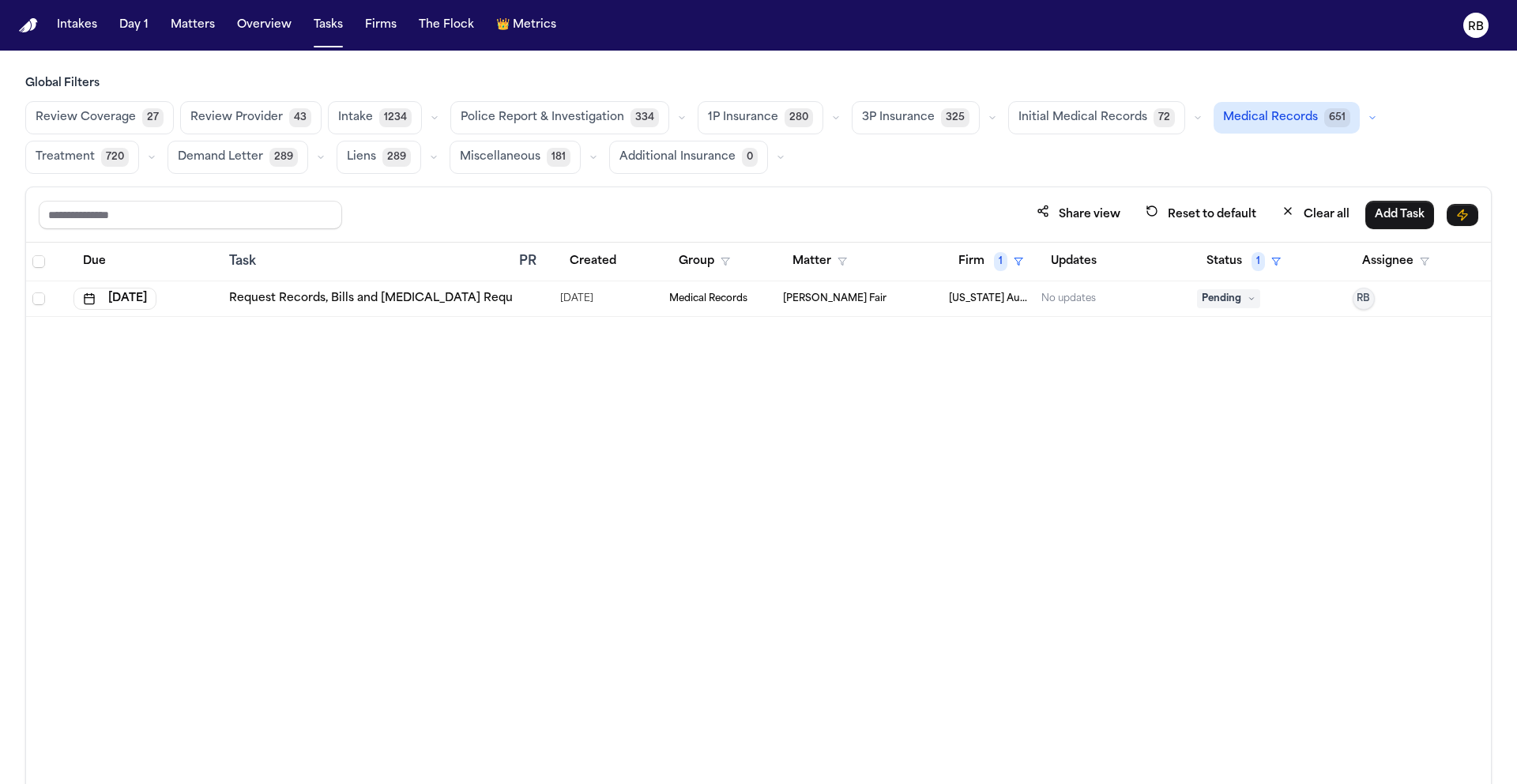
click at [706, 390] on div "Due Task PR Created Group Matter Firm 1 Updates Status 1 Assignee Oct 1, 2025 R…" at bounding box center [758, 547] width 1465 height 610
click at [926, 509] on div "Due Task PR Created Group Matter Firm 1 Updates Status 1 Assignee Oct 1, 2025 R…" at bounding box center [758, 547] width 1465 height 610
click at [933, 504] on div "Due Task PR Created Group Matter Firm 1 Updates Status 1 Assignee Oct 1, 2025 R…" at bounding box center [758, 547] width 1465 height 610
click at [967, 258] on button "Firm 1" at bounding box center [990, 261] width 84 height 28
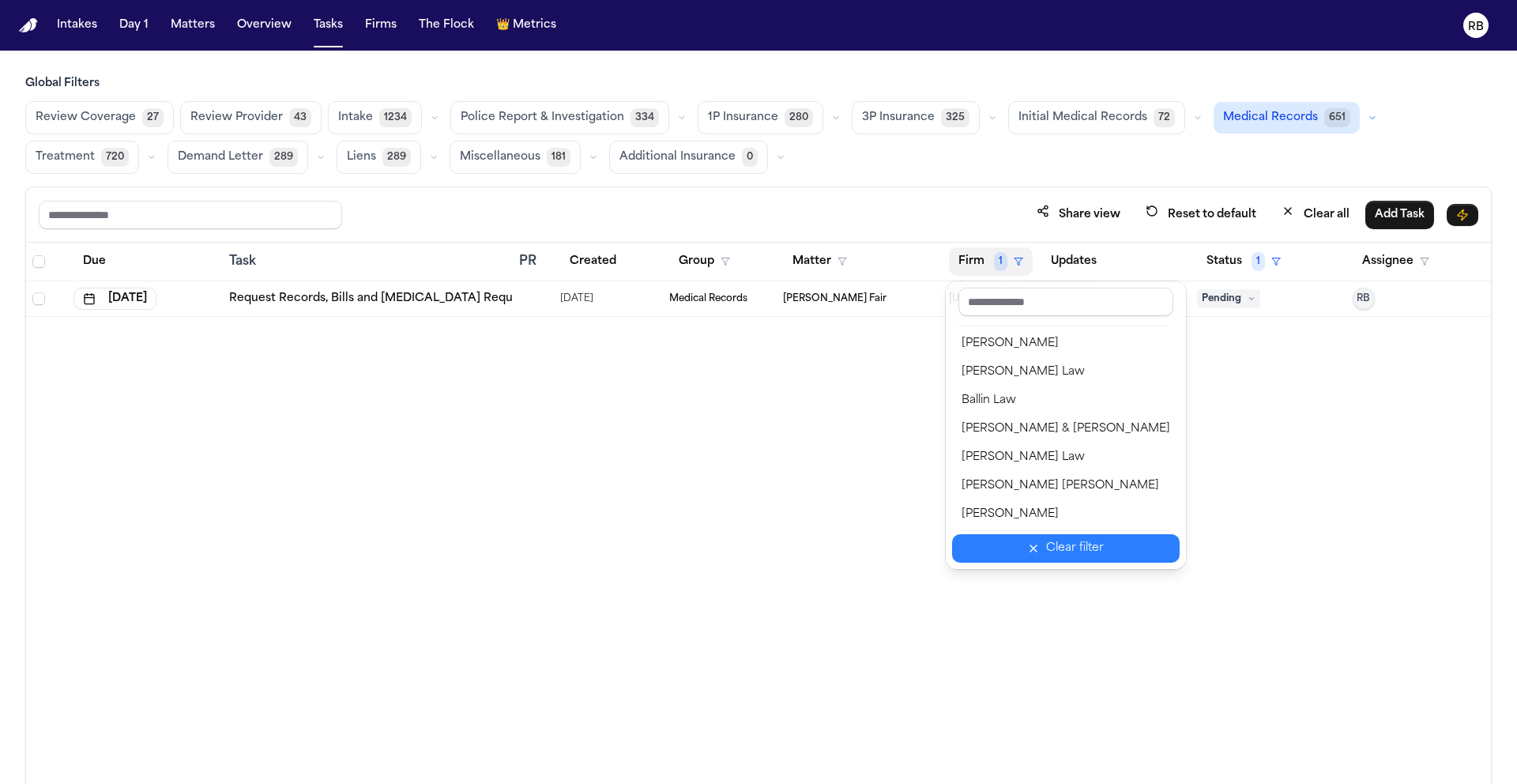
click at [1073, 555] on div "Clear filter" at bounding box center [1075, 548] width 58 height 19
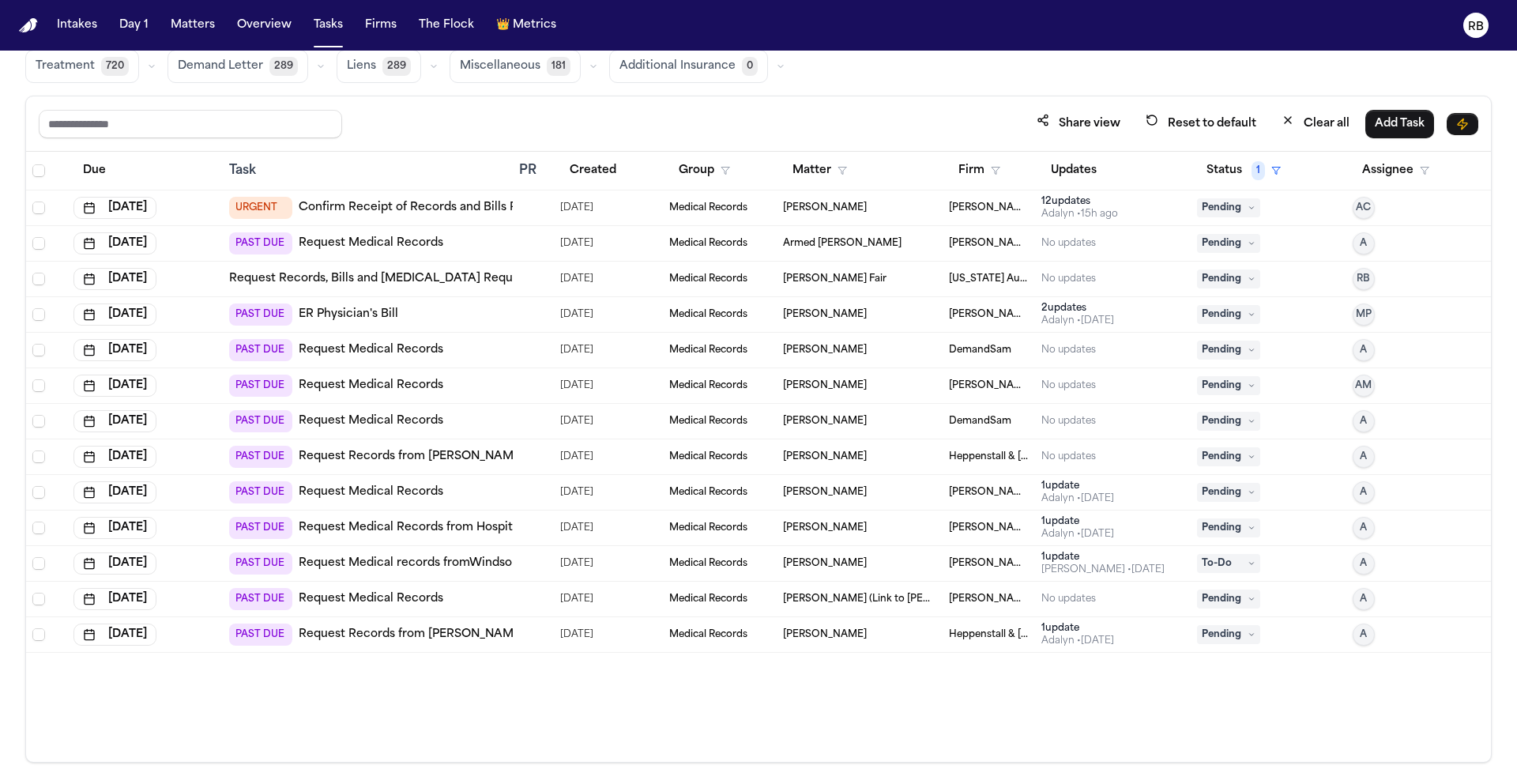
scroll to position [94, 0]
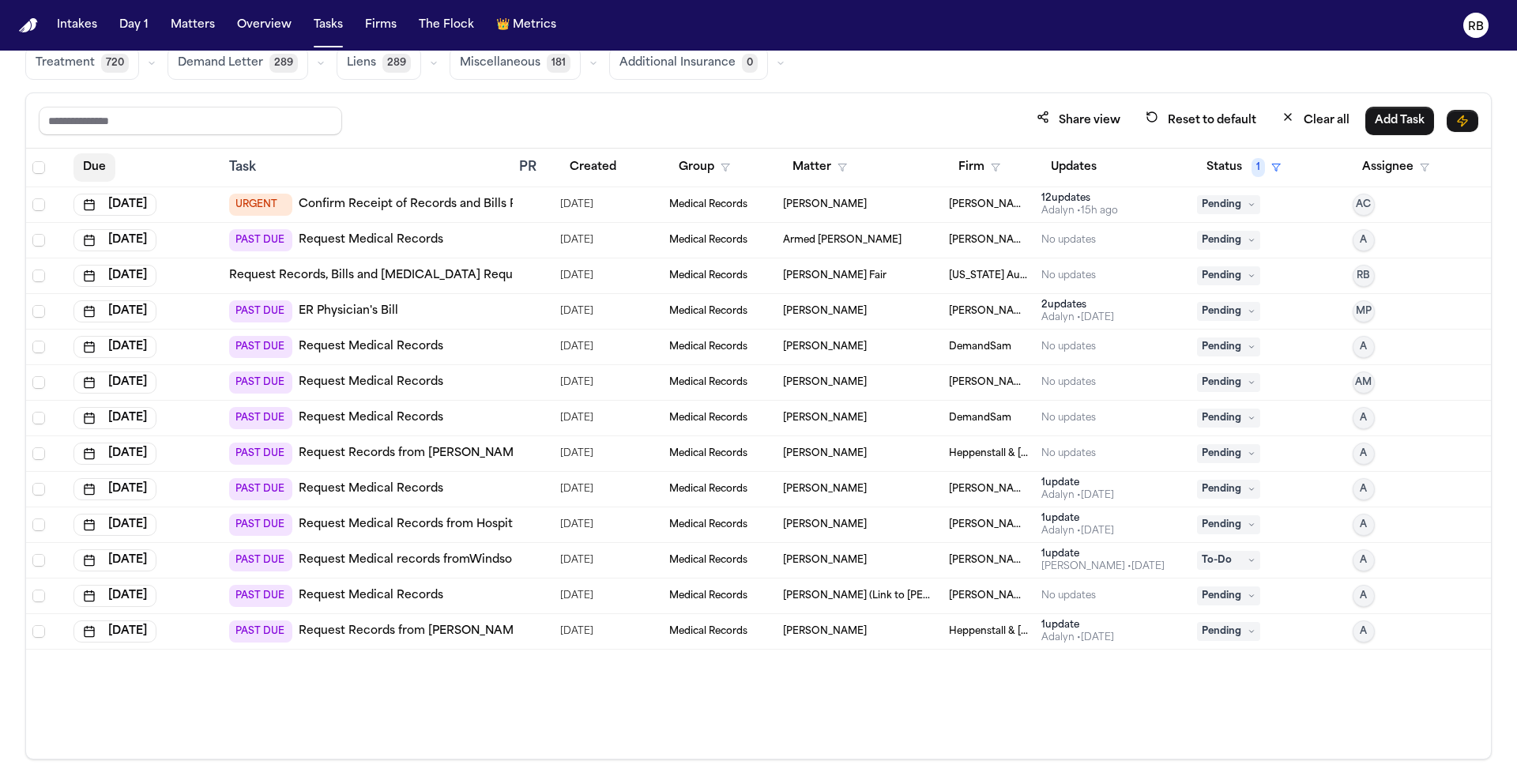
click at [91, 170] on button "Due" at bounding box center [94, 167] width 42 height 28
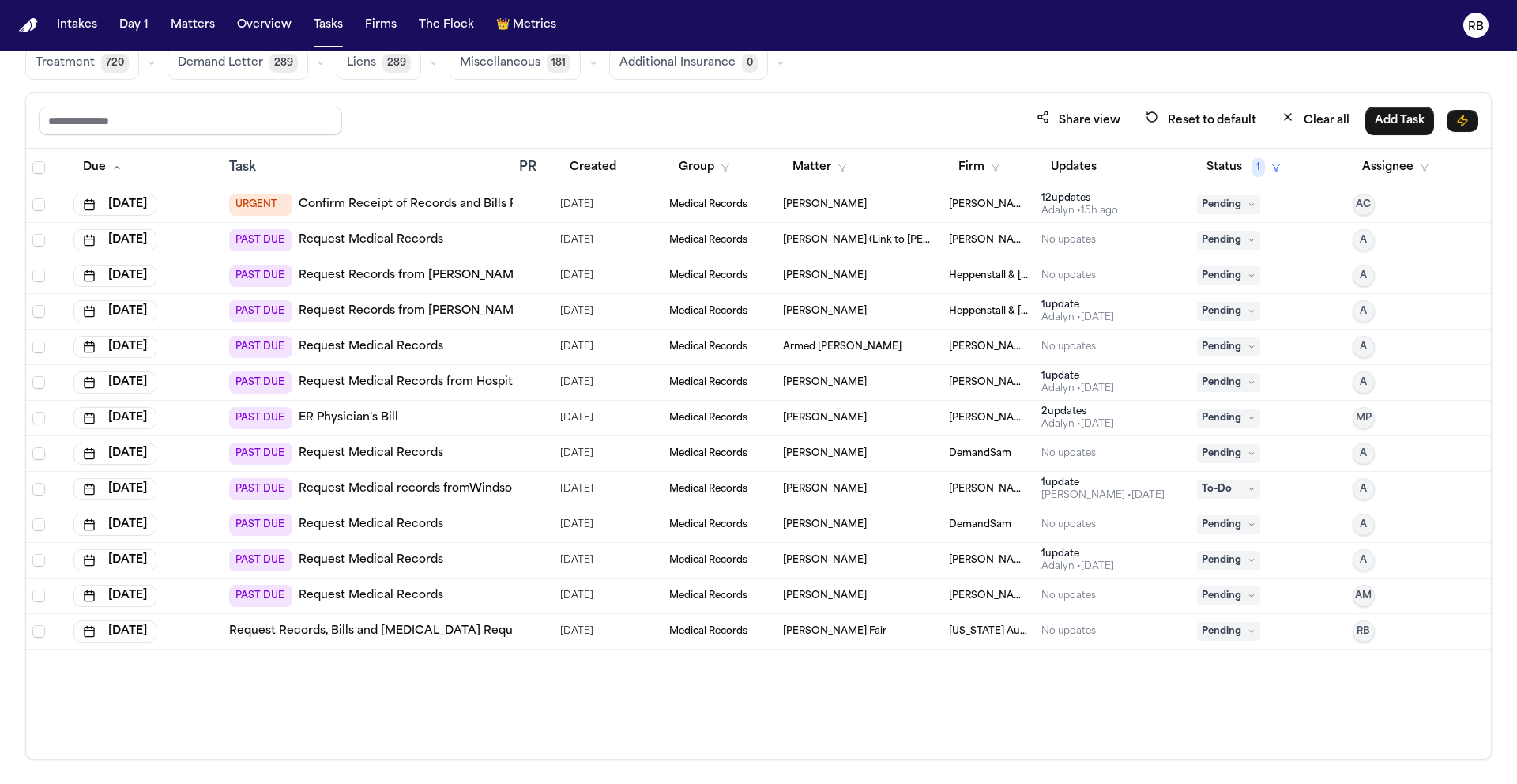
click at [524, 208] on div at bounding box center [525, 204] width 12 height 12
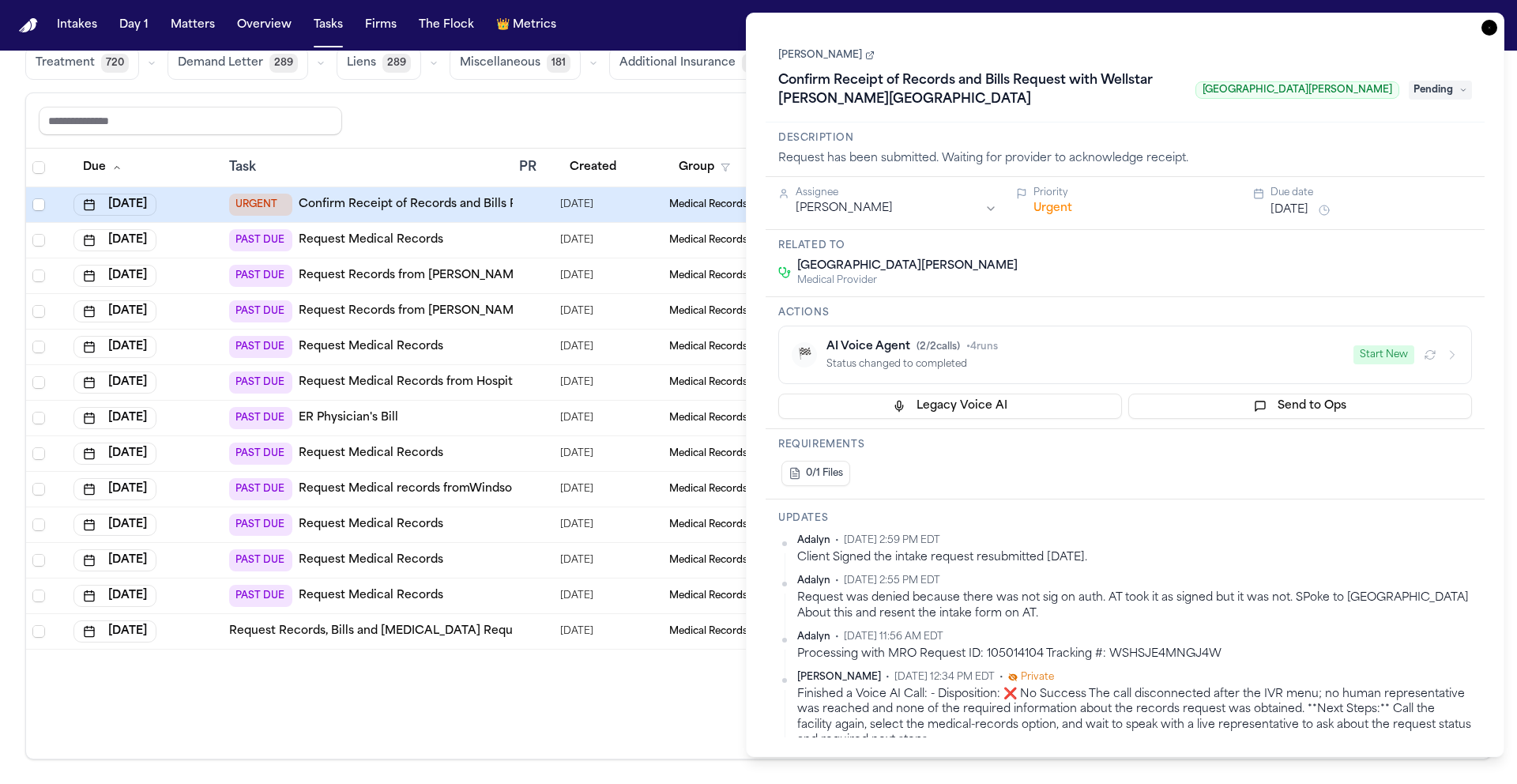
click at [1486, 30] on icon "button" at bounding box center [1489, 27] width 16 height 16
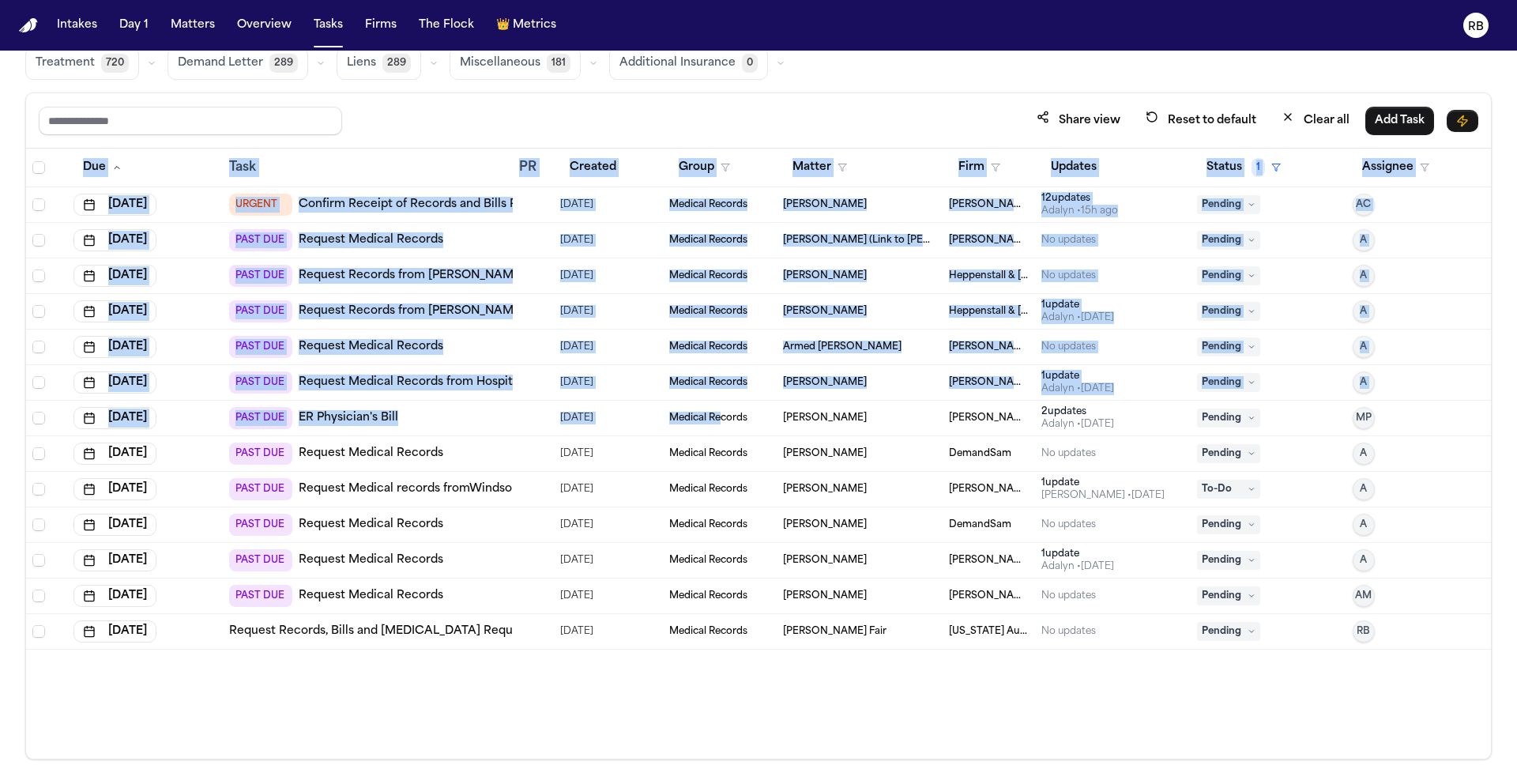
drag, startPoint x: 1505, startPoint y: 459, endPoint x: 677, endPoint y: 660, distance: 852.0
click at [724, 420] on div "Global Filters Review Coverage 27 Review Provider 43 Intake 1234 Police Report …" at bounding box center [758, 370] width 1517 height 777
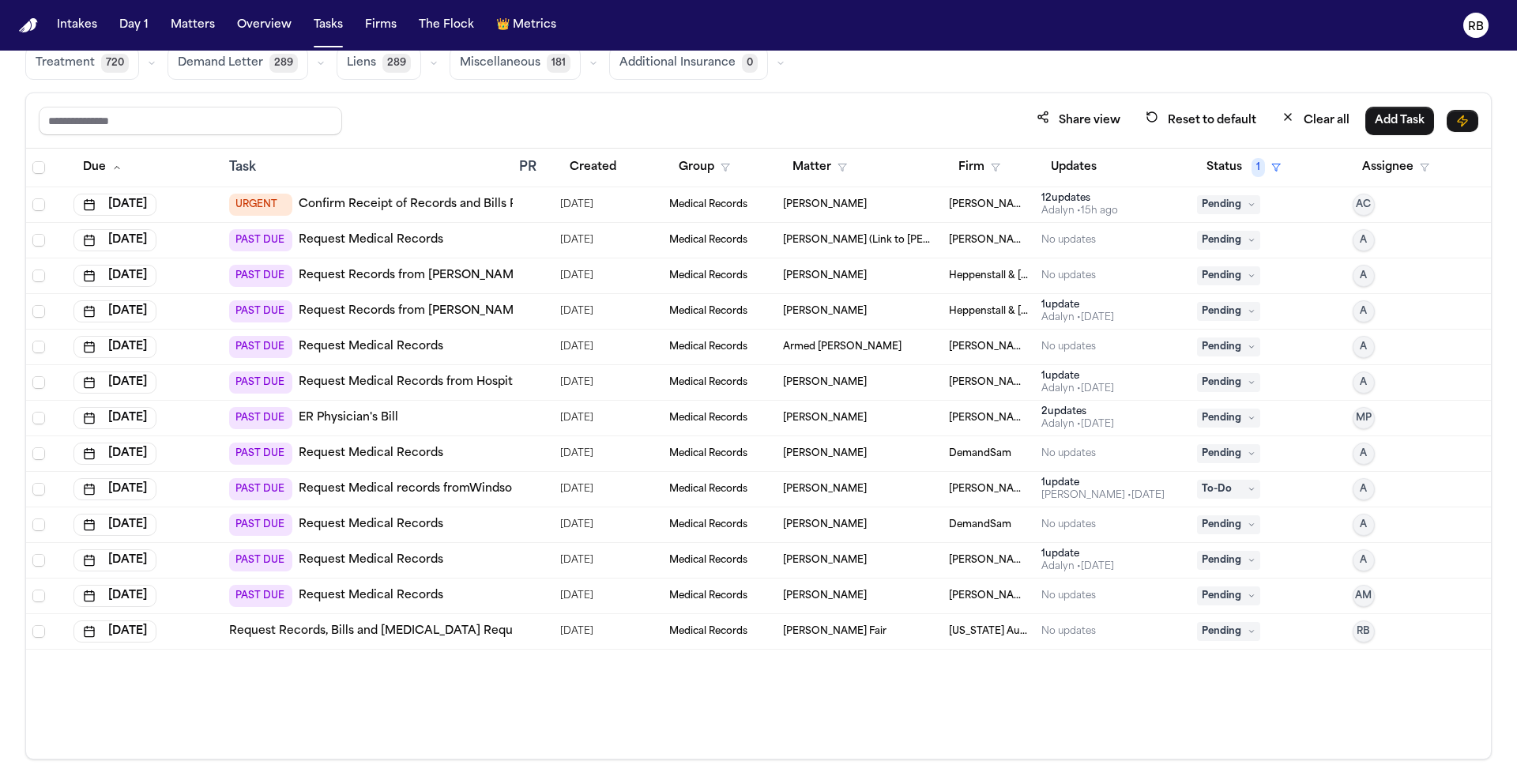
click at [563, 699] on div "Due Task PR Created Group Matter Firm Updates Status 1 Assignee Oct 3, 2025 URG…" at bounding box center [758, 454] width 1465 height 610
click at [1508, 681] on div "Global Filters Review Coverage 27 Review Provider 43 Intake 1234 Police Report …" at bounding box center [758, 370] width 1517 height 777
click at [1506, 256] on div "Global Filters Review Coverage 27 Review Provider 43 Intake 1234 Police Report …" at bounding box center [758, 370] width 1517 height 777
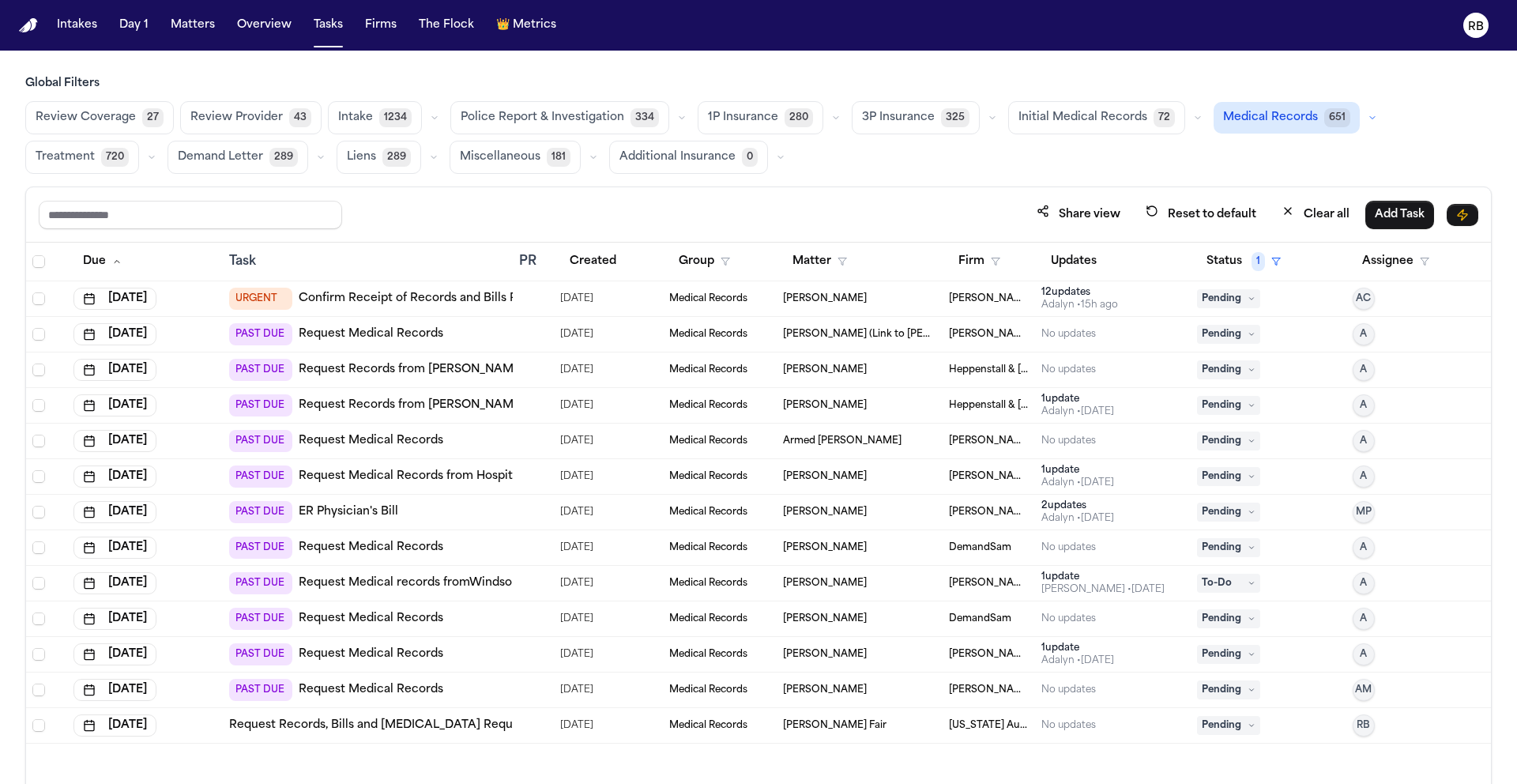
click at [1096, 120] on span "Initial Medical Records" at bounding box center [1084, 117] width 129 height 16
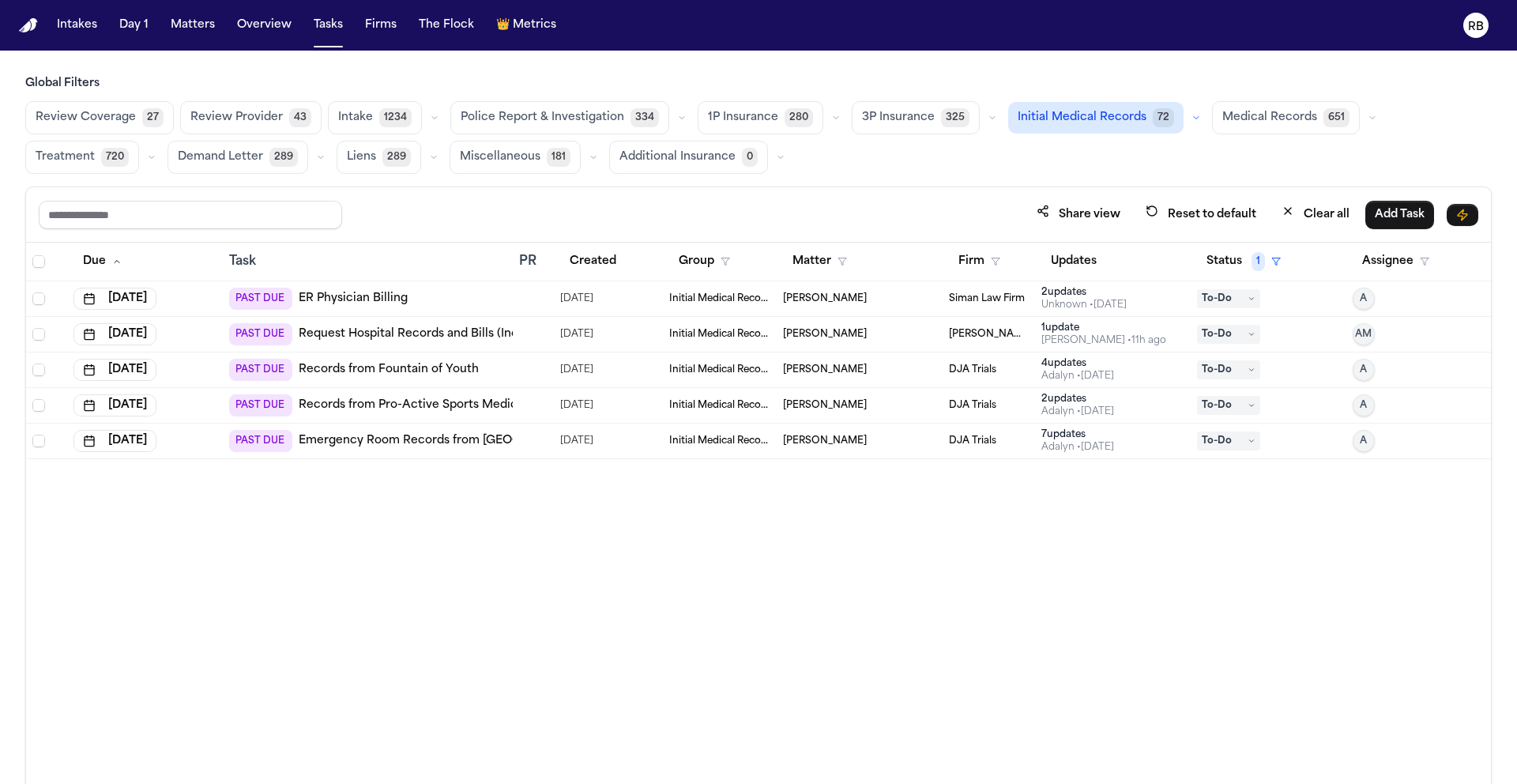
click at [1051, 581] on div "Due Task PR Created Group Matter Firm Updates Status 1 Assignee Jul 23, 2025 PA…" at bounding box center [758, 547] width 1465 height 610
click at [1256, 121] on span "Medical Records" at bounding box center [1270, 117] width 95 height 16
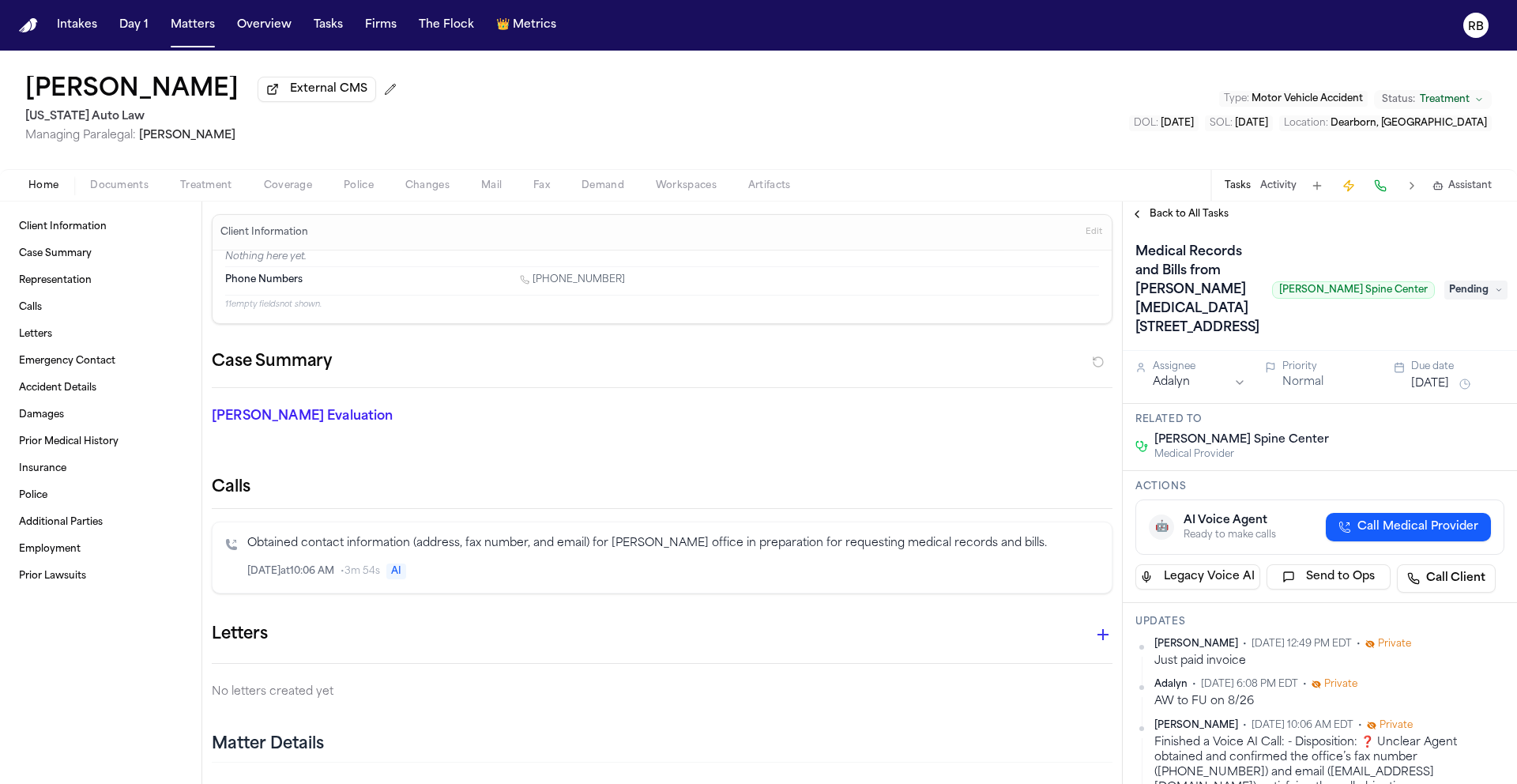
click at [1170, 220] on span "Back to All Tasks" at bounding box center [1189, 213] width 79 height 12
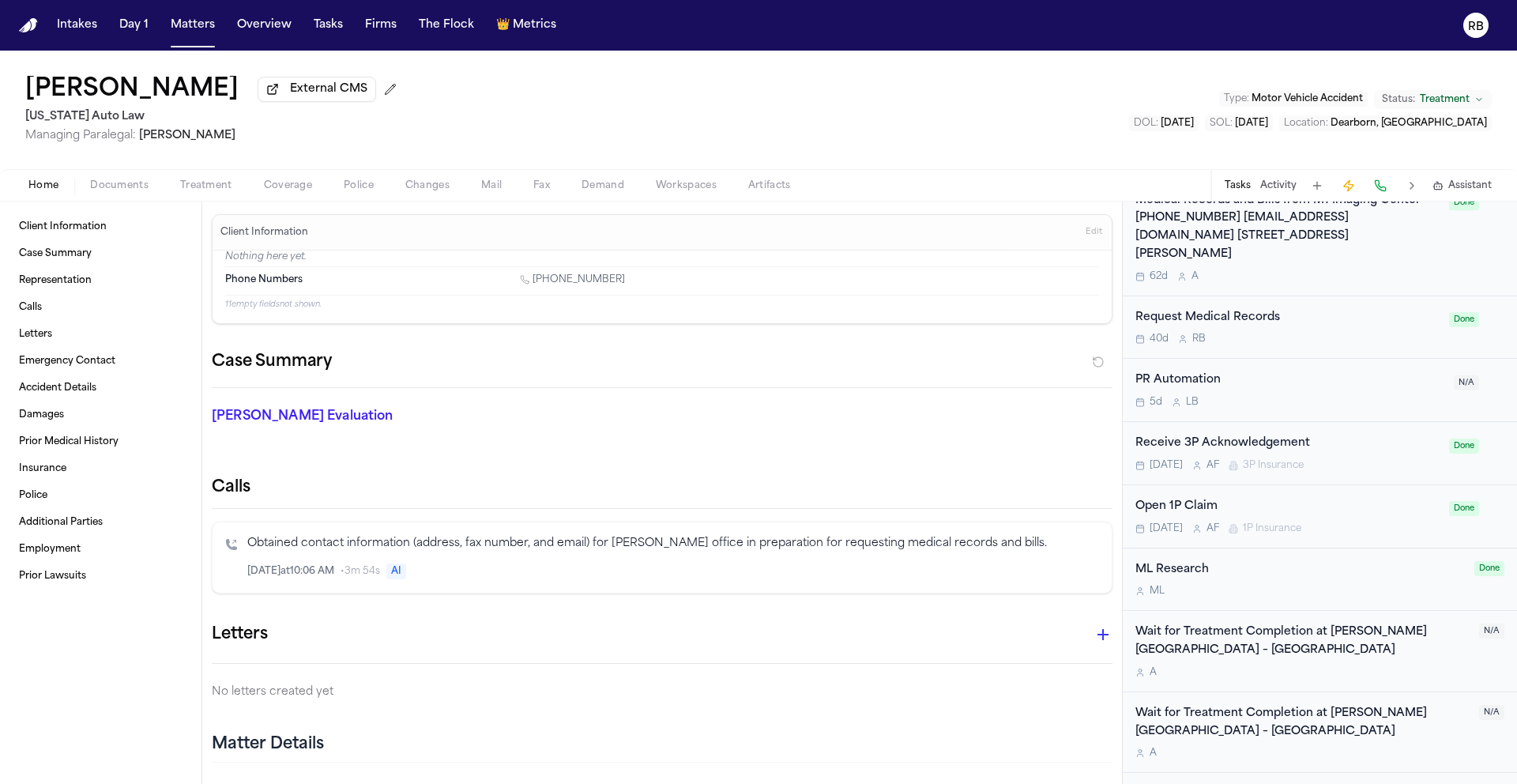
scroll to position [2082, 0]
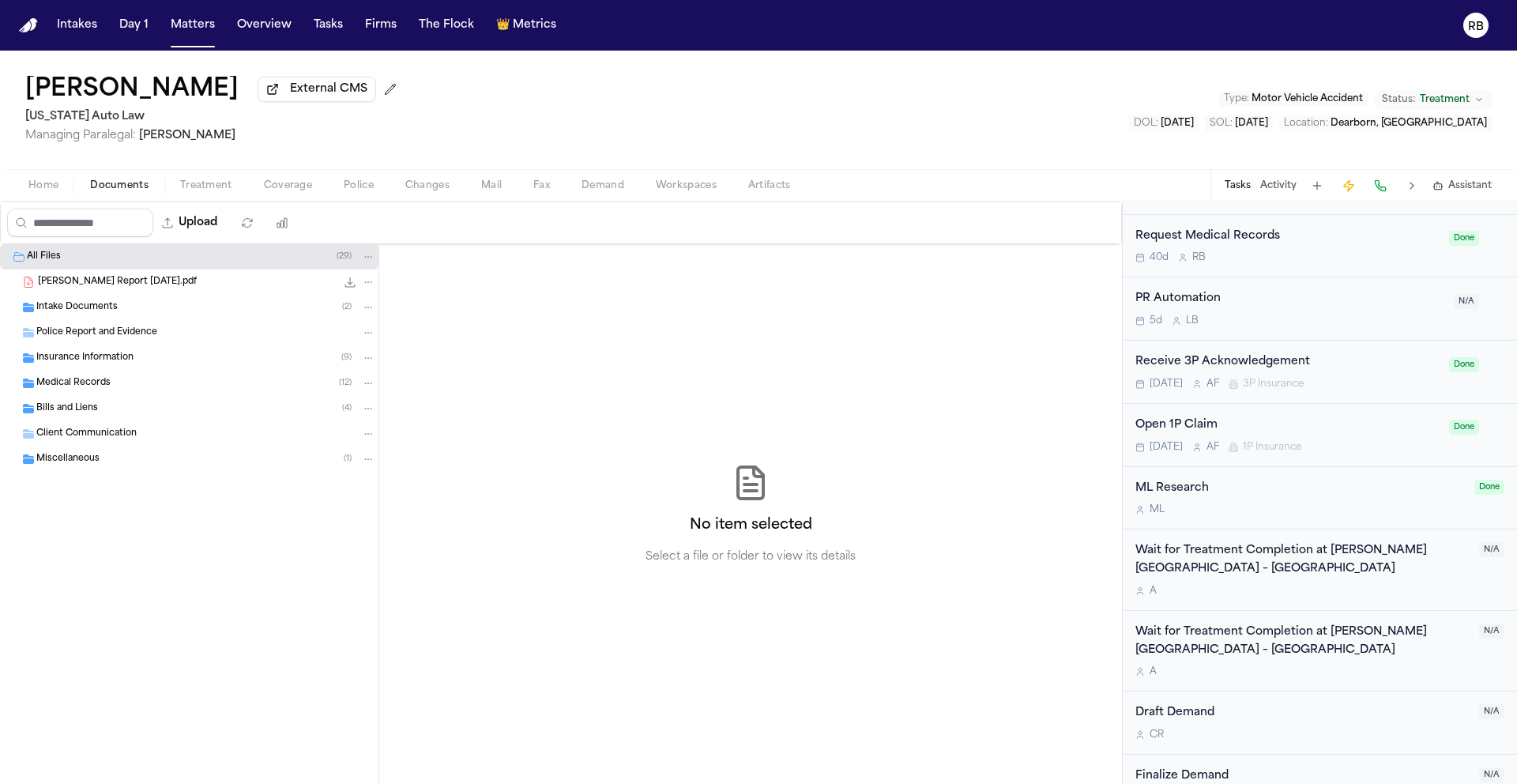
click at [133, 192] on span "Documents" at bounding box center [119, 185] width 59 height 12
click at [117, 387] on div "Medical Records ( 12 )" at bounding box center [206, 383] width 339 height 14
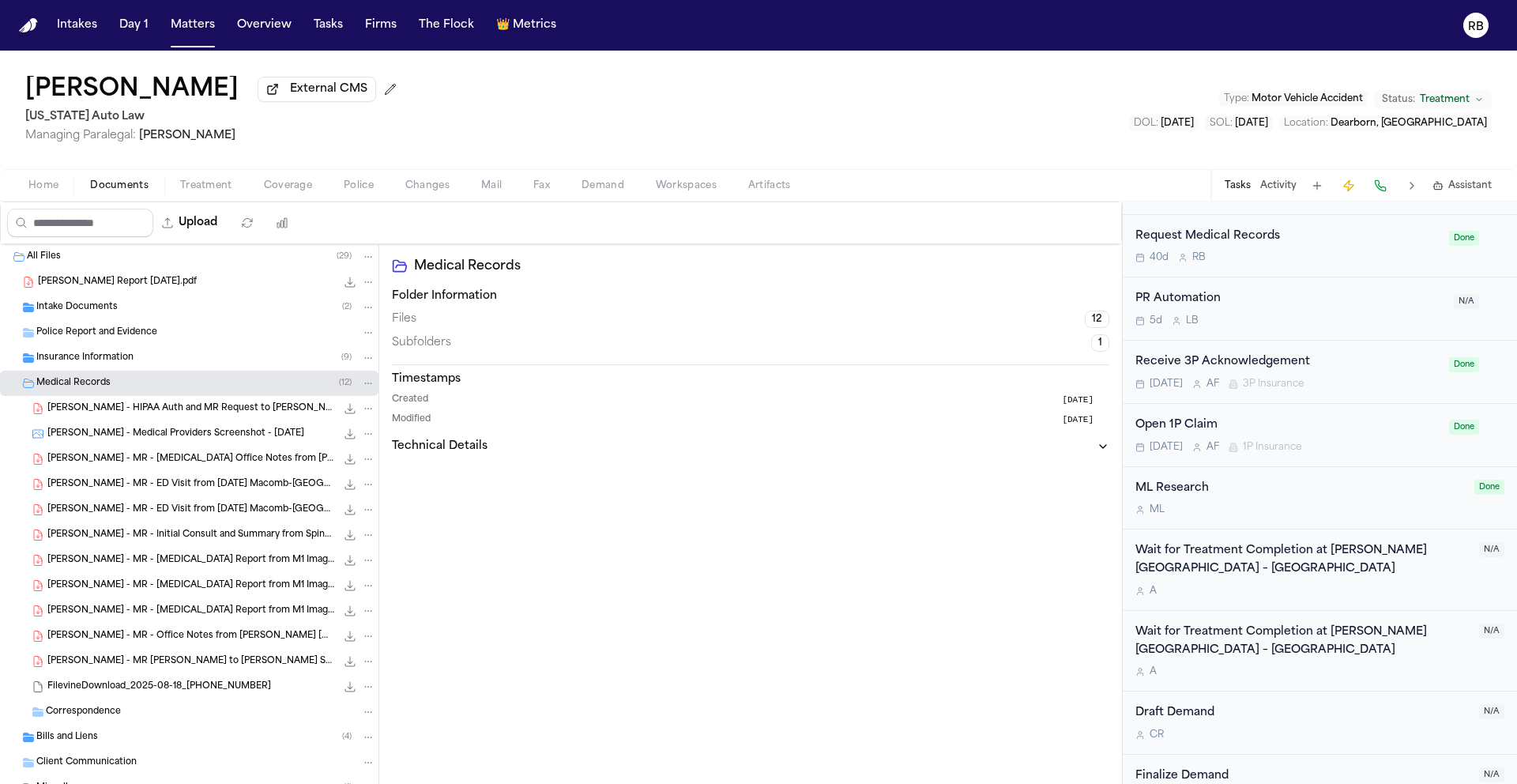
click at [248, 458] on span "D. Gaynor - MR - Chiropractic Office Notes from Ruffini Chiropractic - 6.12.25 …" at bounding box center [191, 459] width 289 height 13
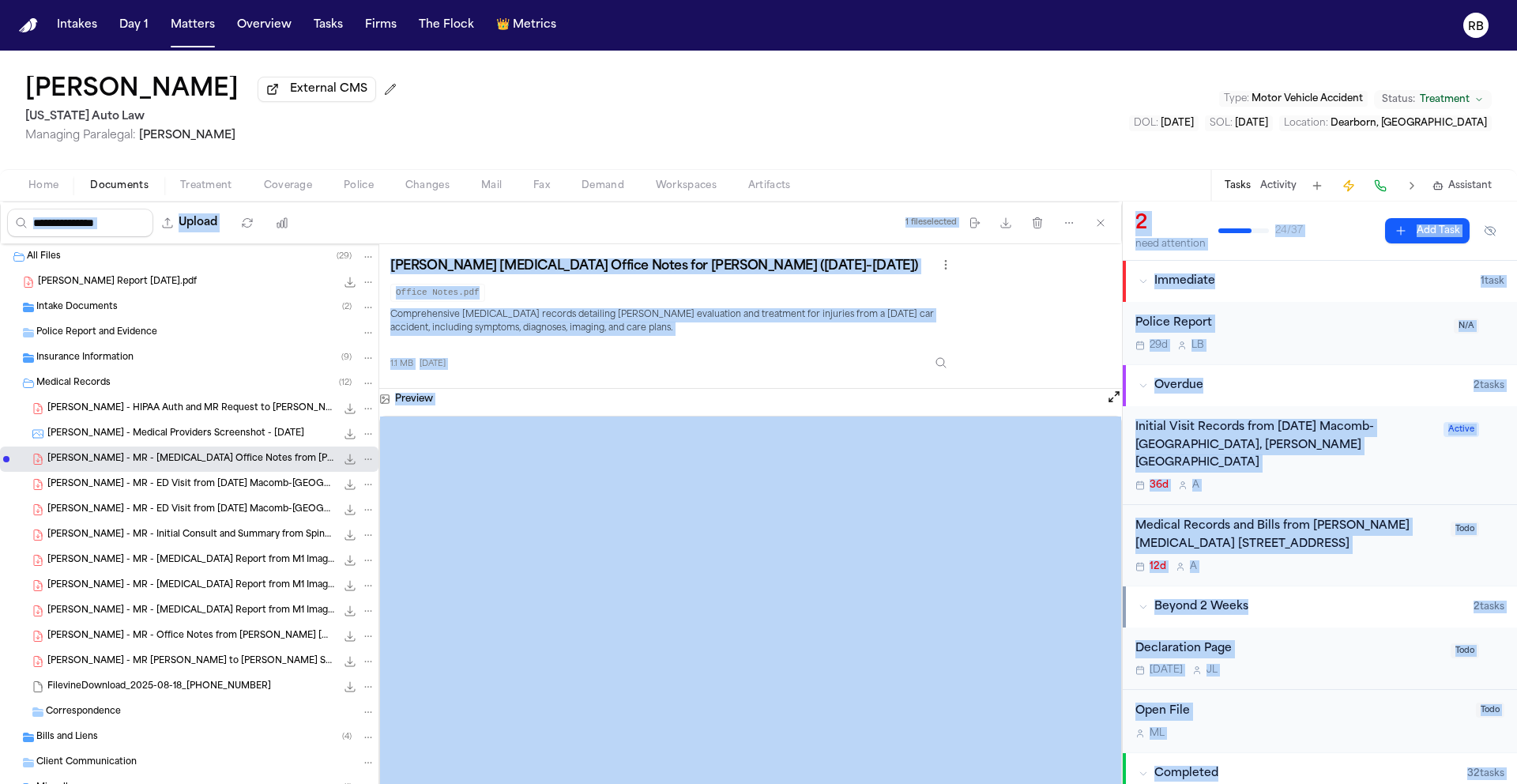
drag, startPoint x: 1516, startPoint y: 682, endPoint x: 1515, endPoint y: 197, distance: 485.0
click at [1515, 197] on div "Dwayne Gaynor External CMS Michigan Auto Law Managing Paralegal: Michelle Landa…" at bounding box center [758, 417] width 1517 height 734
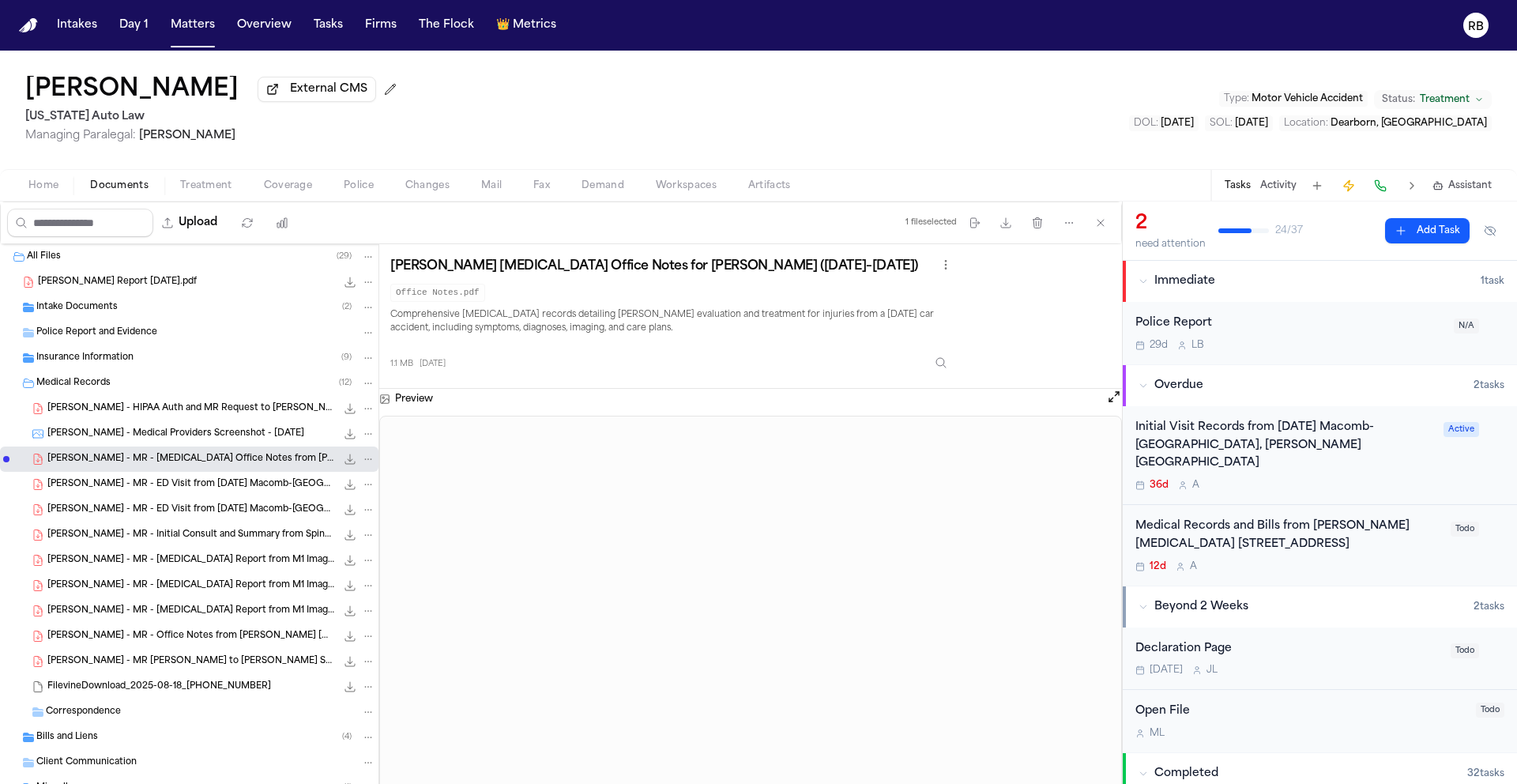
click at [1049, 347] on div "Ruffini Chiropractic Office Notes for Dwayne Gaynor (June–September 2025) Offic…" at bounding box center [750, 316] width 720 height 122
click at [1003, 222] on icon "button" at bounding box center [1006, 222] width 12 height 12
click at [62, 739] on span "Bills and Liens" at bounding box center [67, 738] width 62 height 13
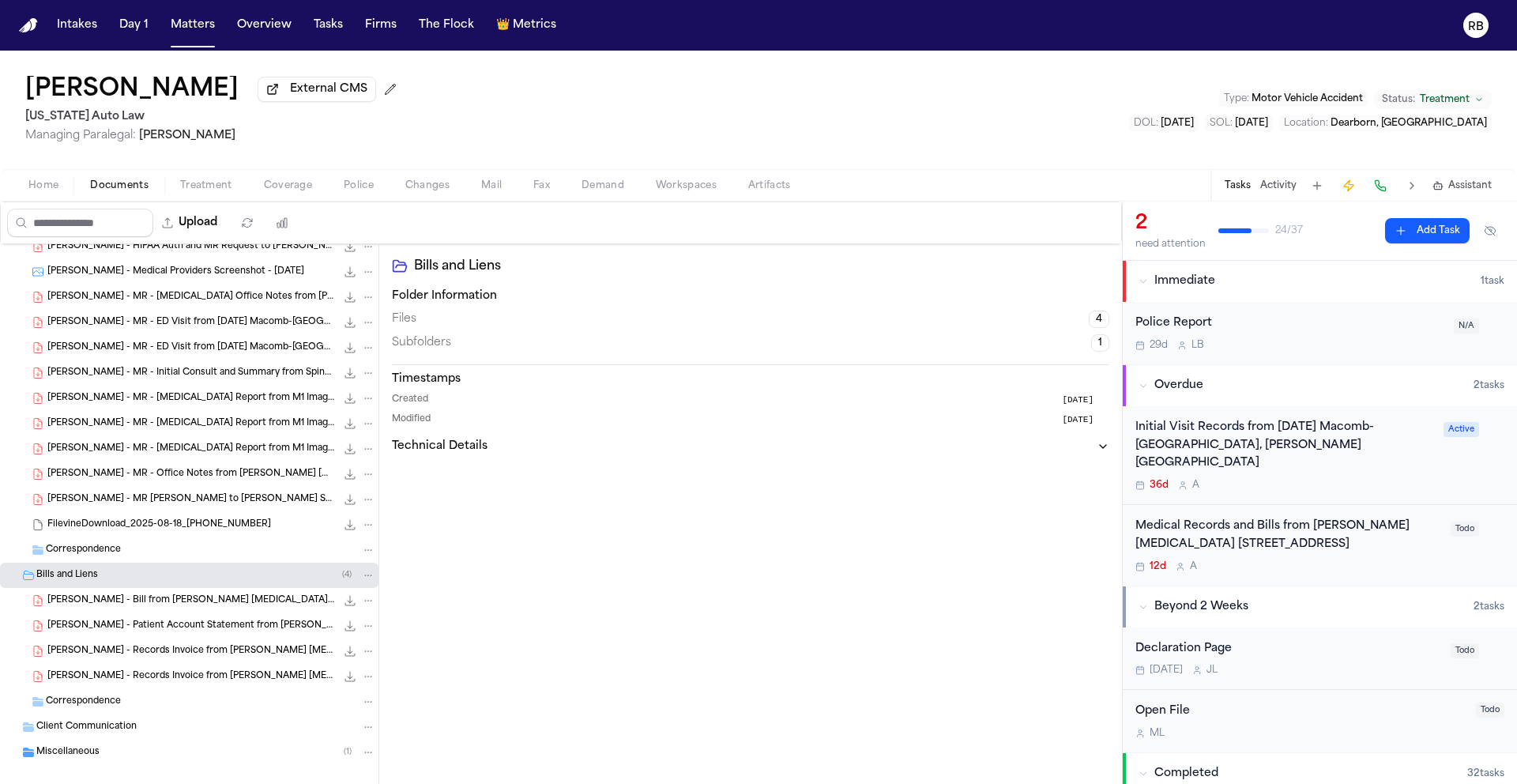
scroll to position [183, 0]
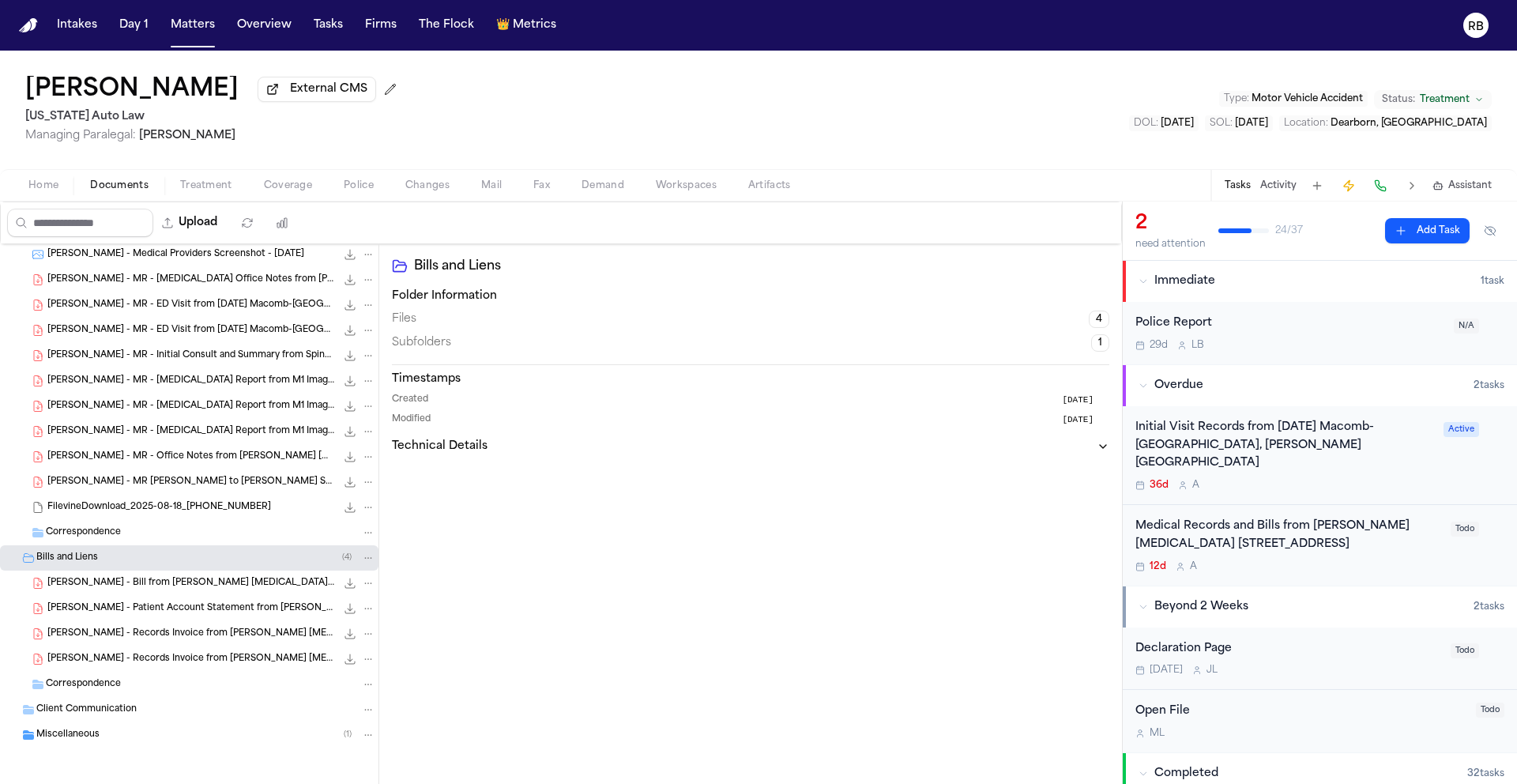
click at [216, 593] on div "D. Gaynor - Bill from Ruffini Chiropractic - 6.12.25 to 9.17.25 718.2 KB • PDF" at bounding box center [189, 583] width 379 height 26
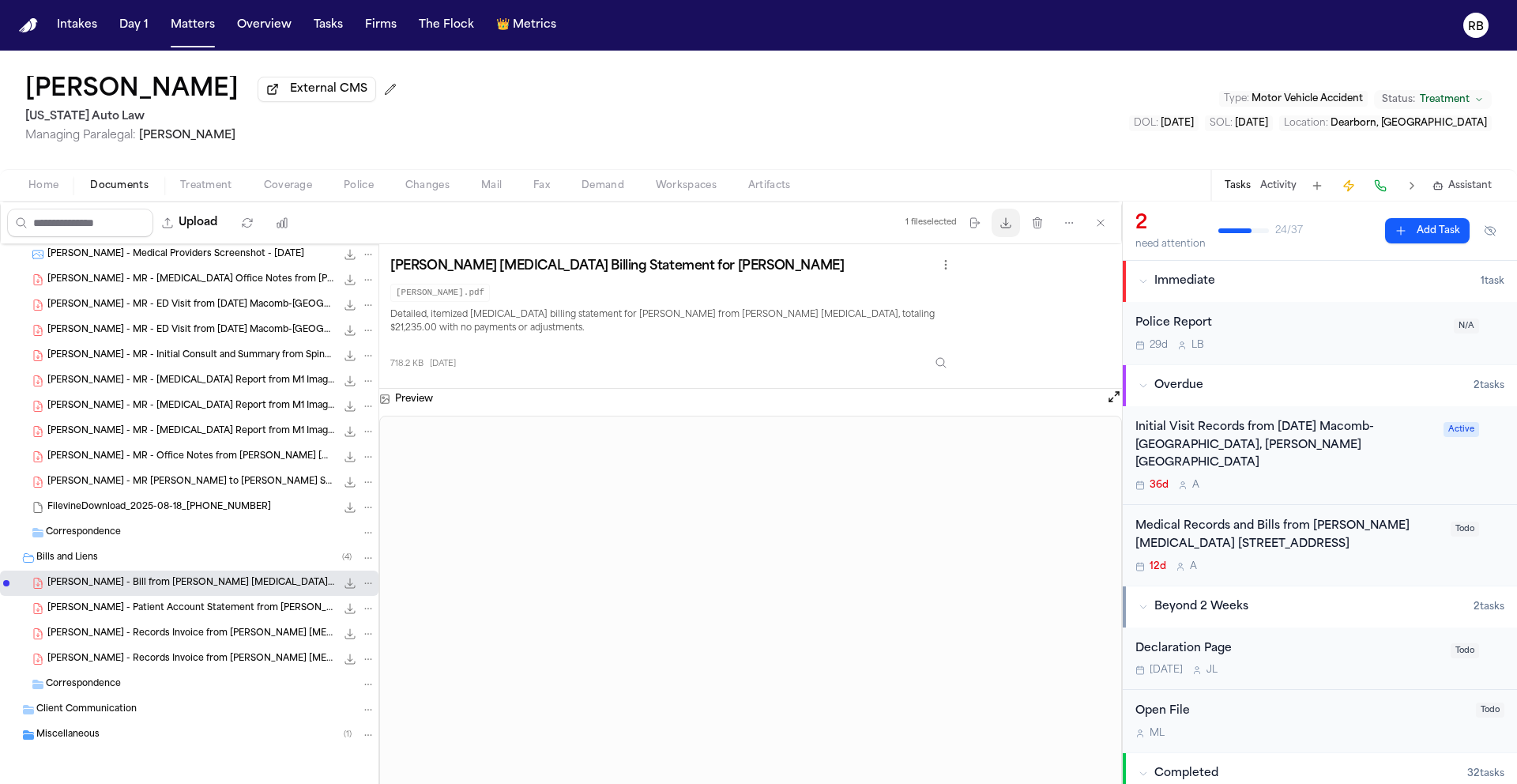
click at [1002, 227] on icon "button" at bounding box center [1006, 222] width 12 height 12
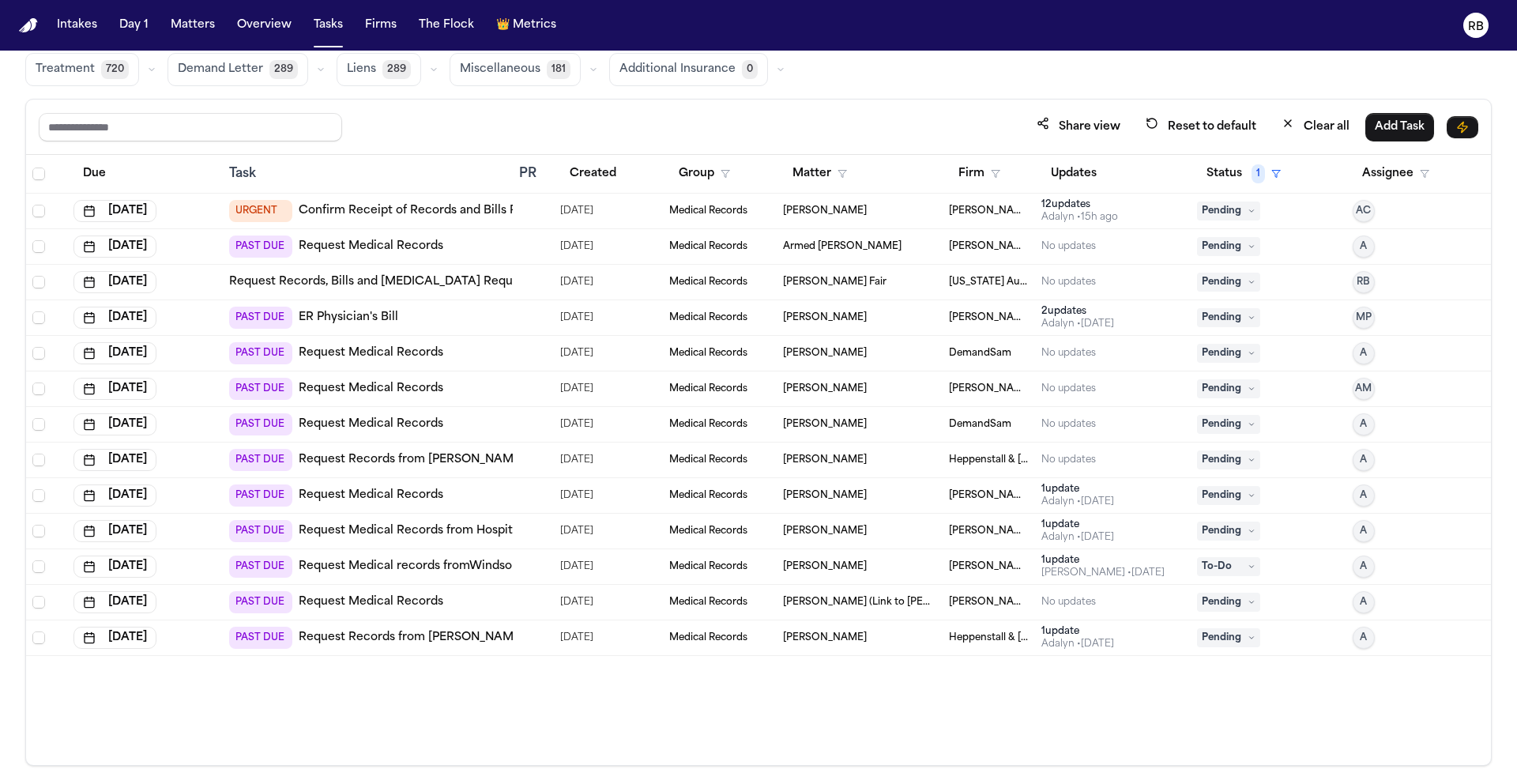
scroll to position [94, 0]
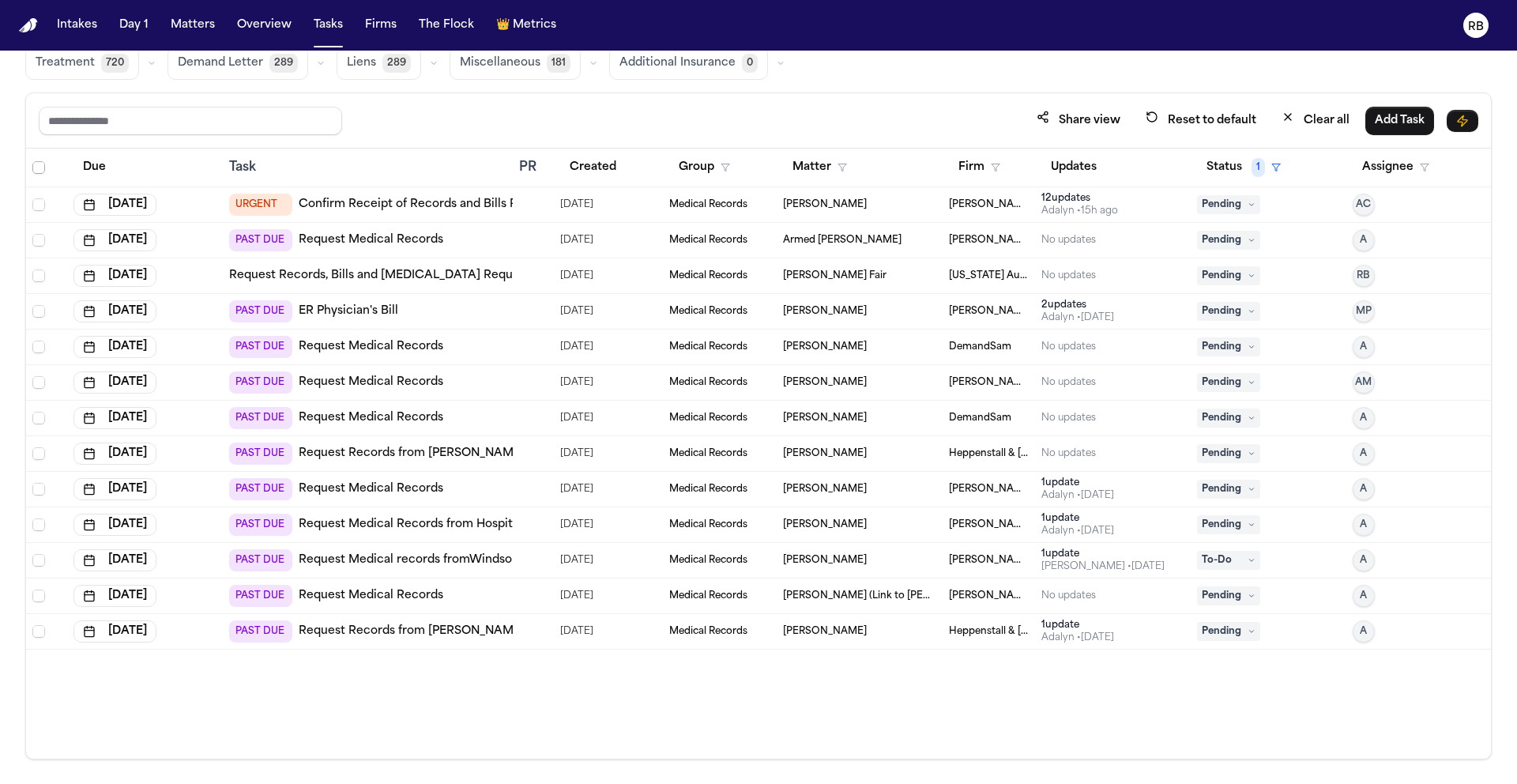
click at [32, 166] on span "Select all" at bounding box center [38, 167] width 12 height 12
